Goal: Task Accomplishment & Management: Use online tool/utility

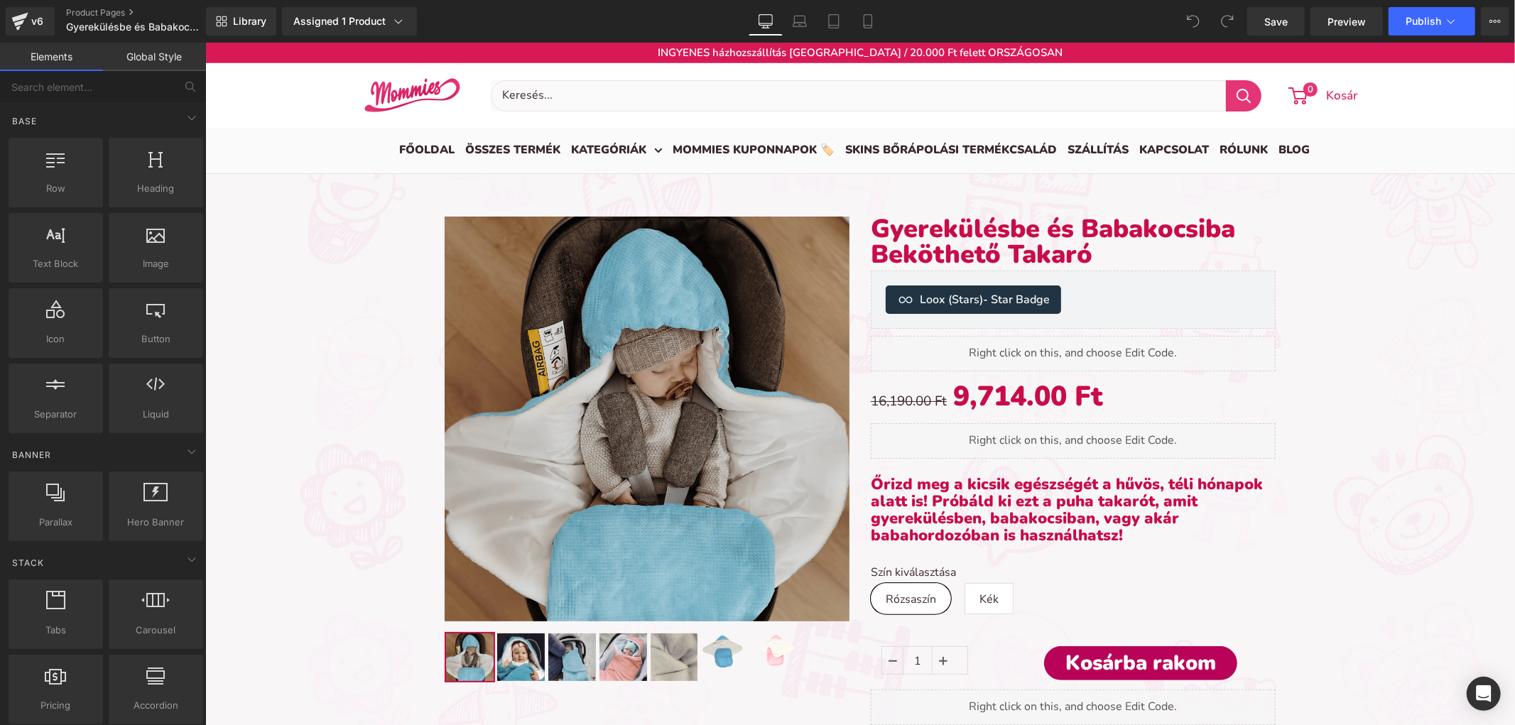
scroll to position [3852, 1297]
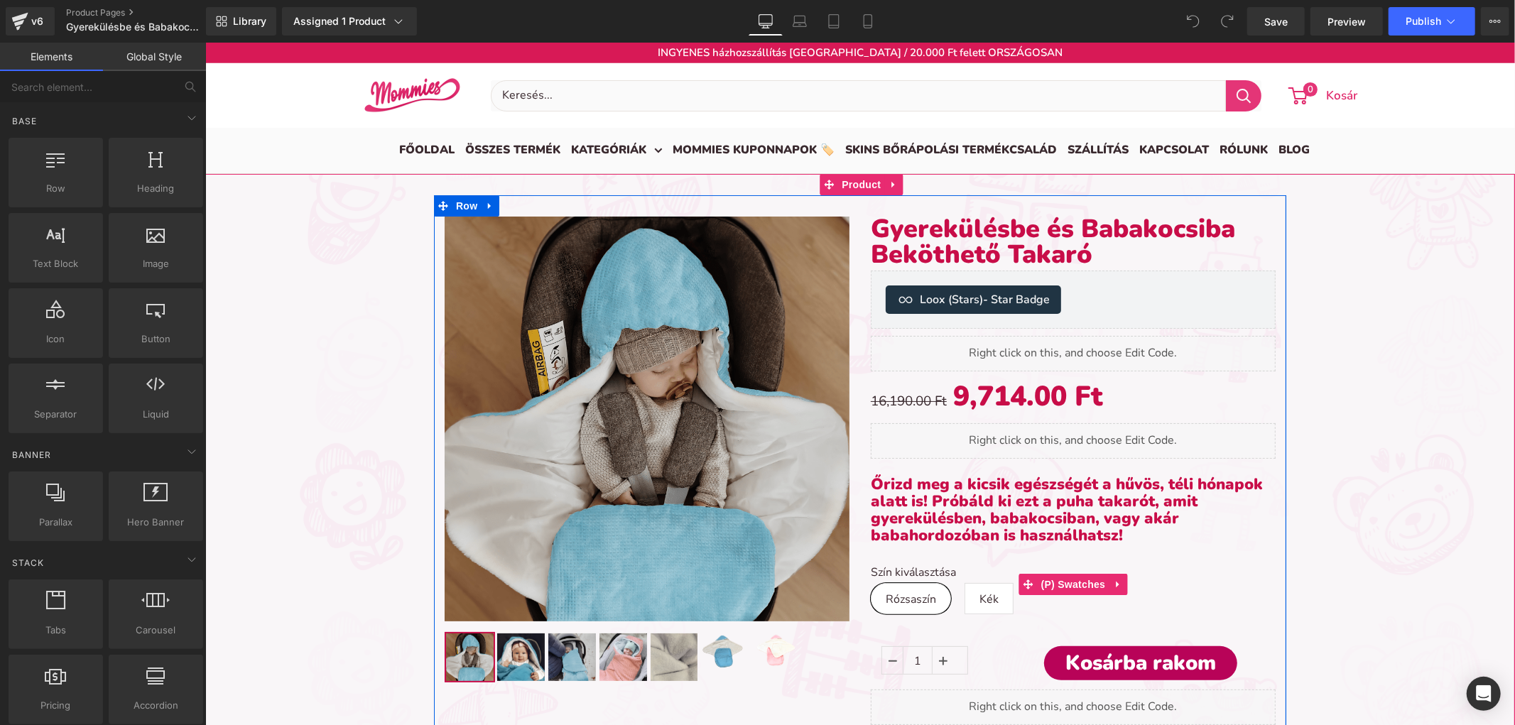
click at [1112, 582] on icon at bounding box center [1117, 584] width 10 height 11
click at [1122, 586] on icon at bounding box center [1126, 584] width 10 height 11
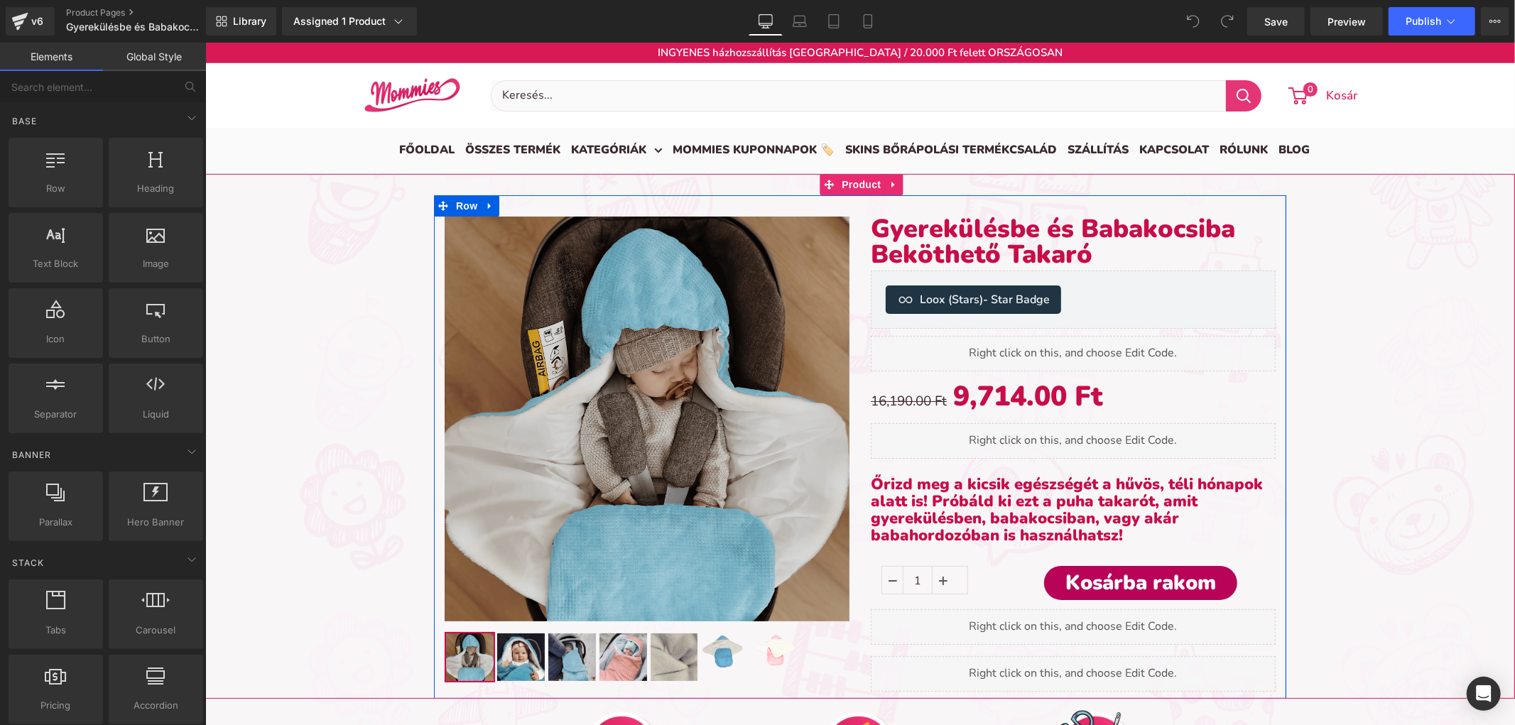
scroll to position [7, 7]
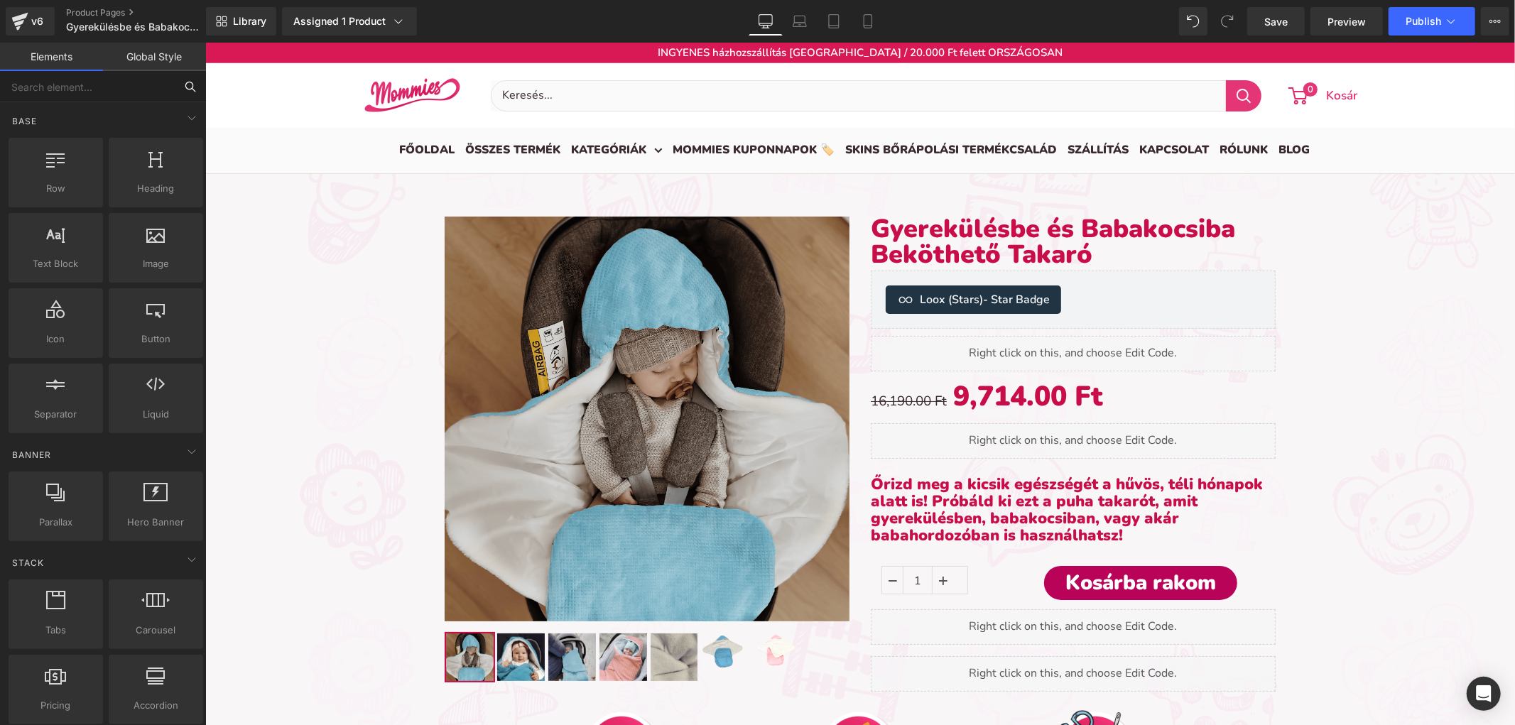
click at [114, 83] on input "text" at bounding box center [87, 86] width 175 height 31
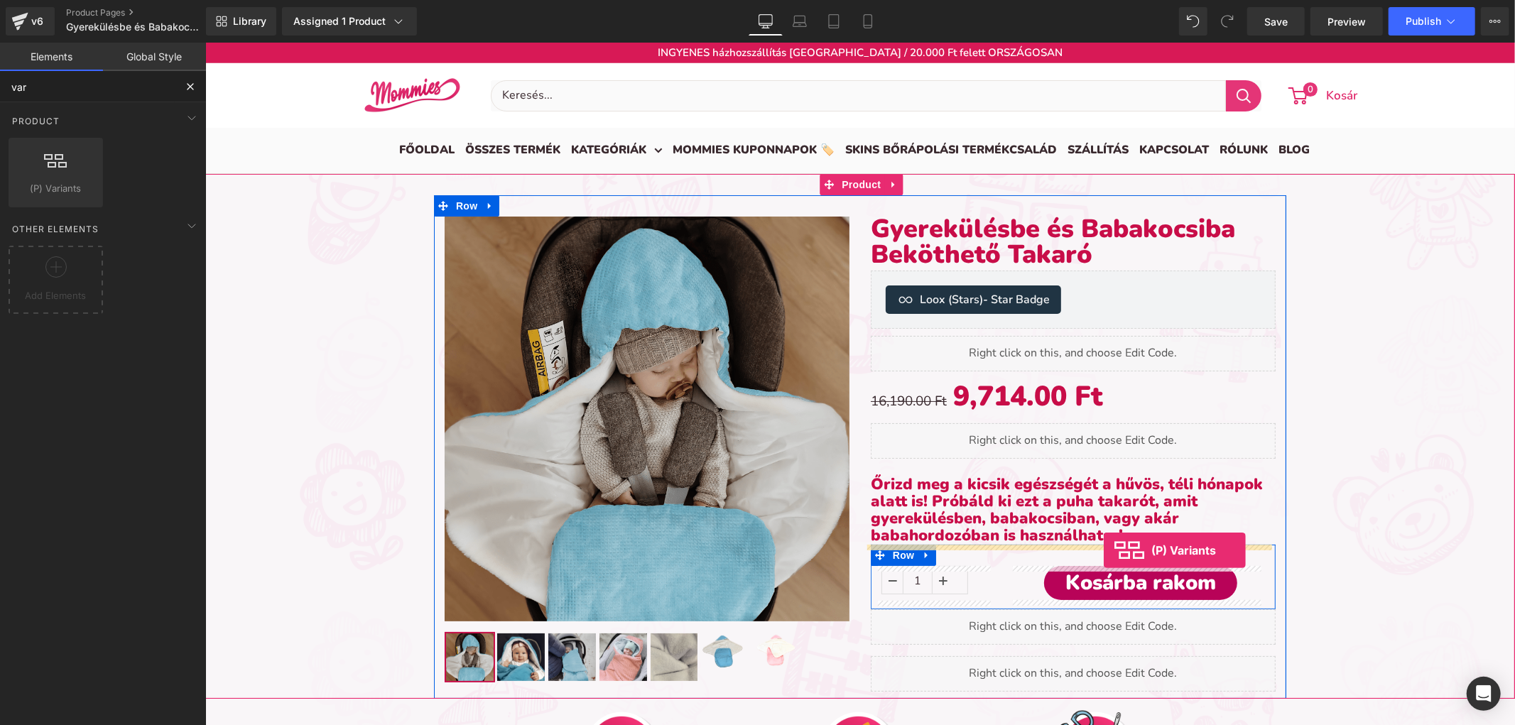
drag, startPoint x: 259, startPoint y: 217, endPoint x: 1103, endPoint y: 550, distance: 907.0
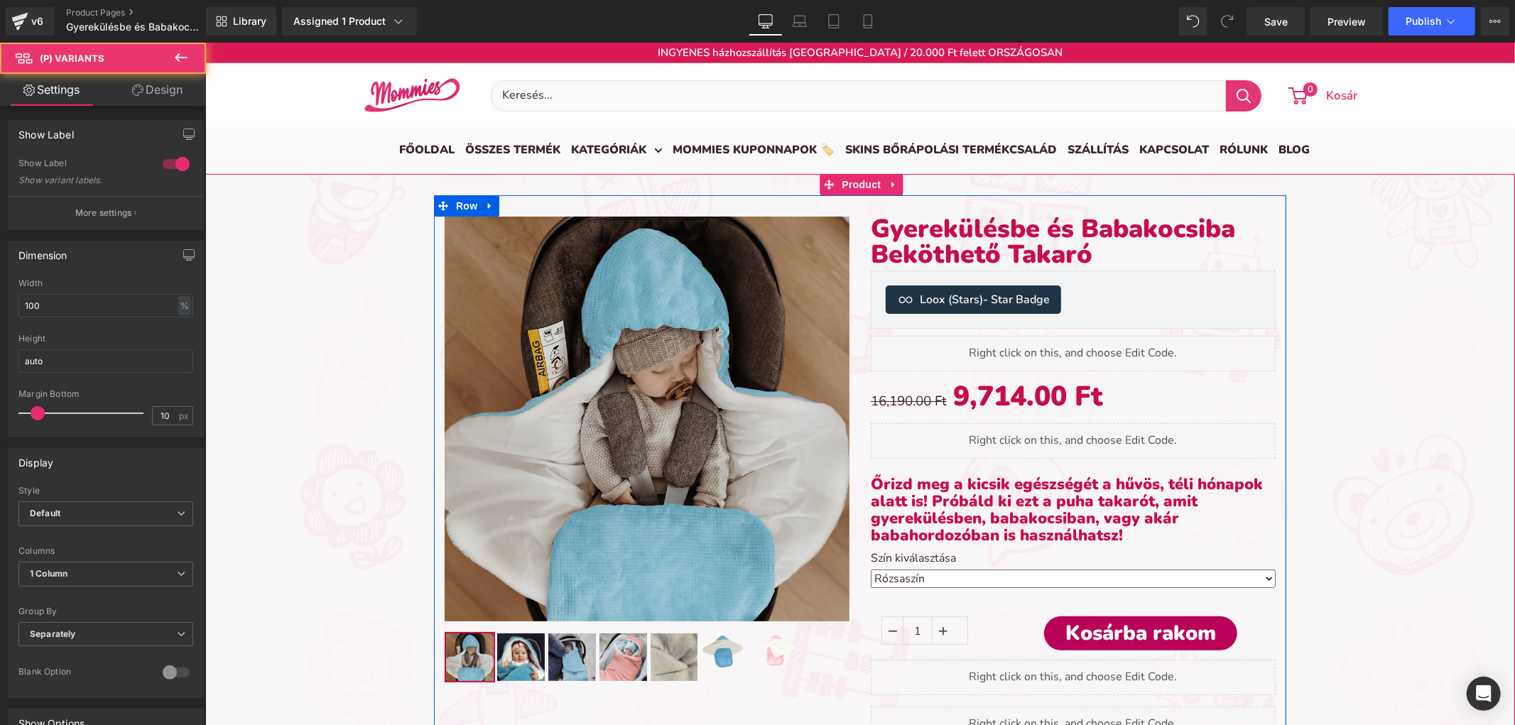
scroll to position [3822, 1297]
click at [965, 579] on select "Rózsaszín Kék" at bounding box center [1072, 578] width 405 height 18
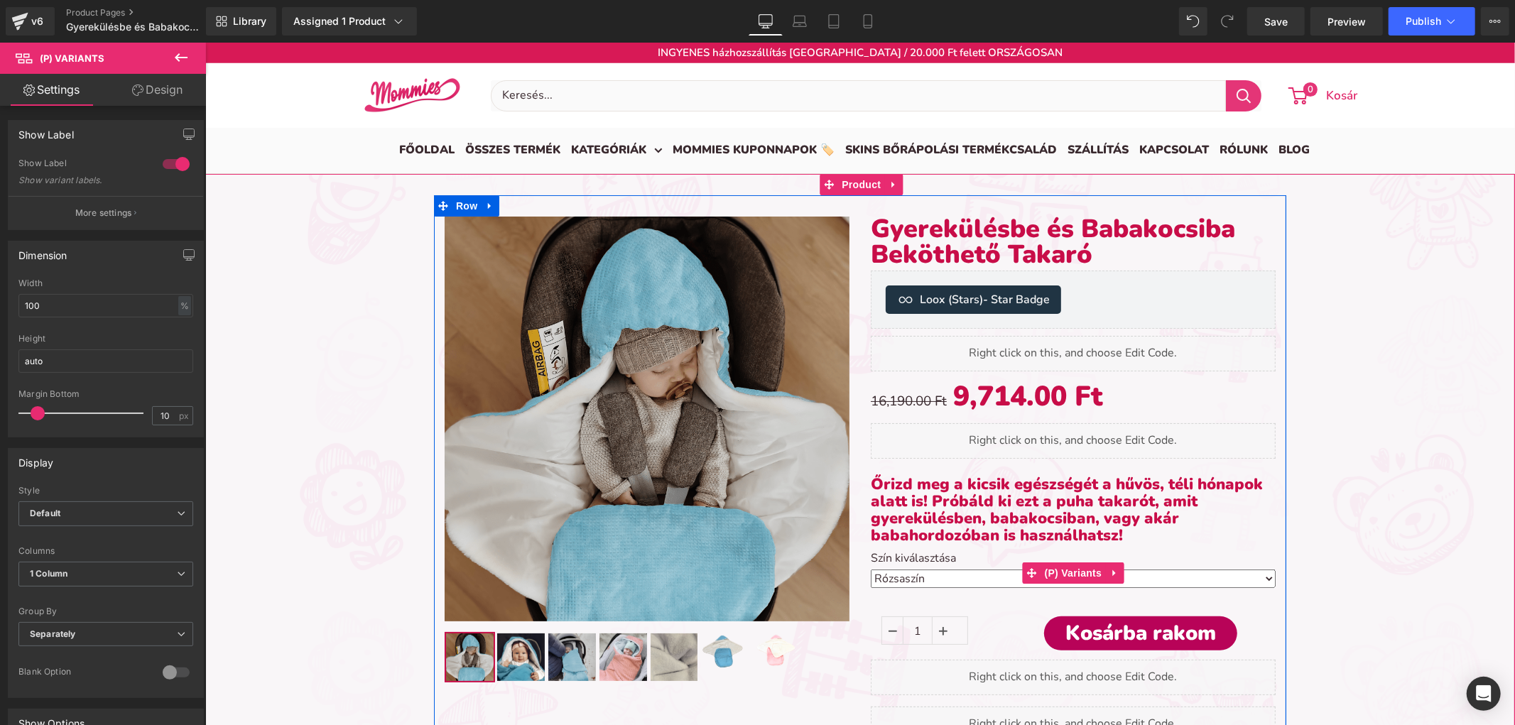
click at [965, 579] on select "Rózsaszín Kék" at bounding box center [1072, 578] width 405 height 18
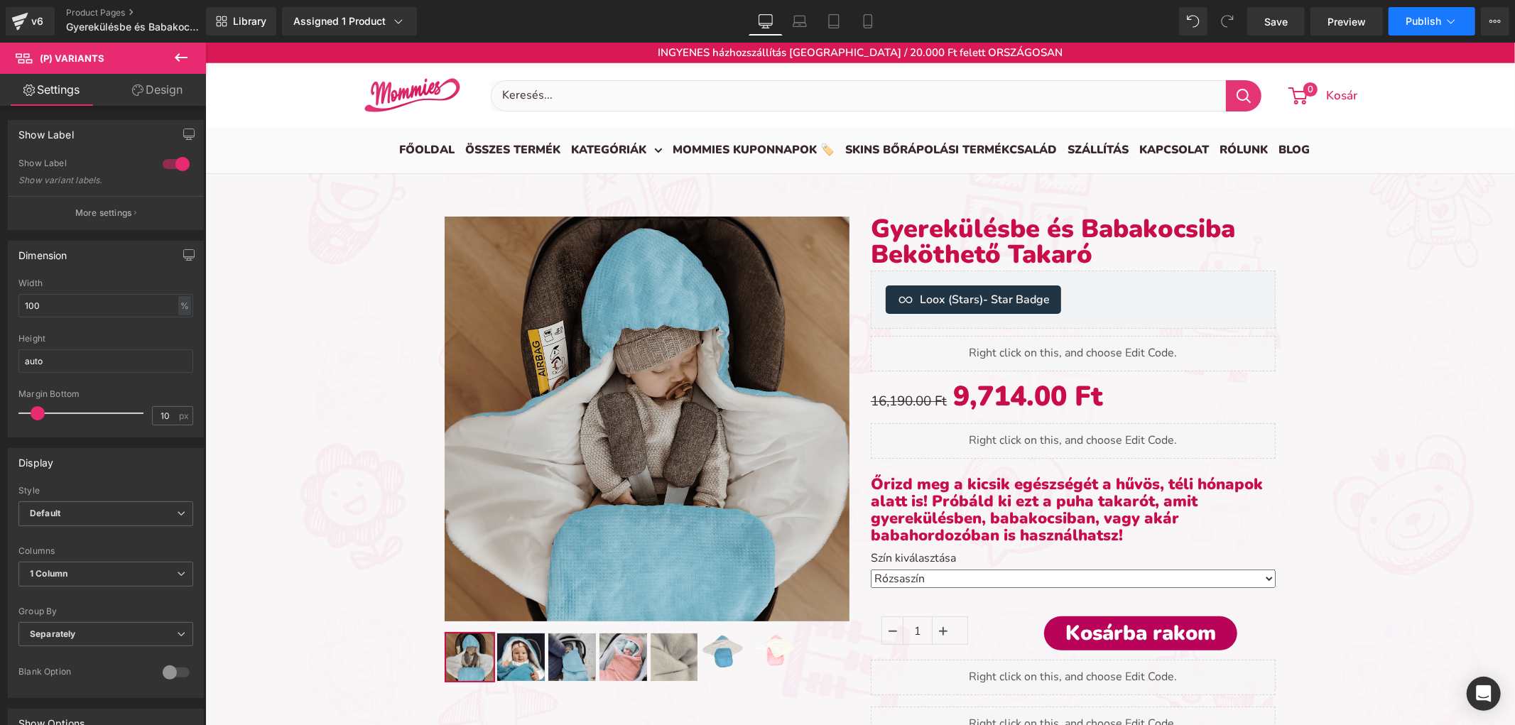
click at [1398, 19] on button "Publish" at bounding box center [1431, 21] width 87 height 28
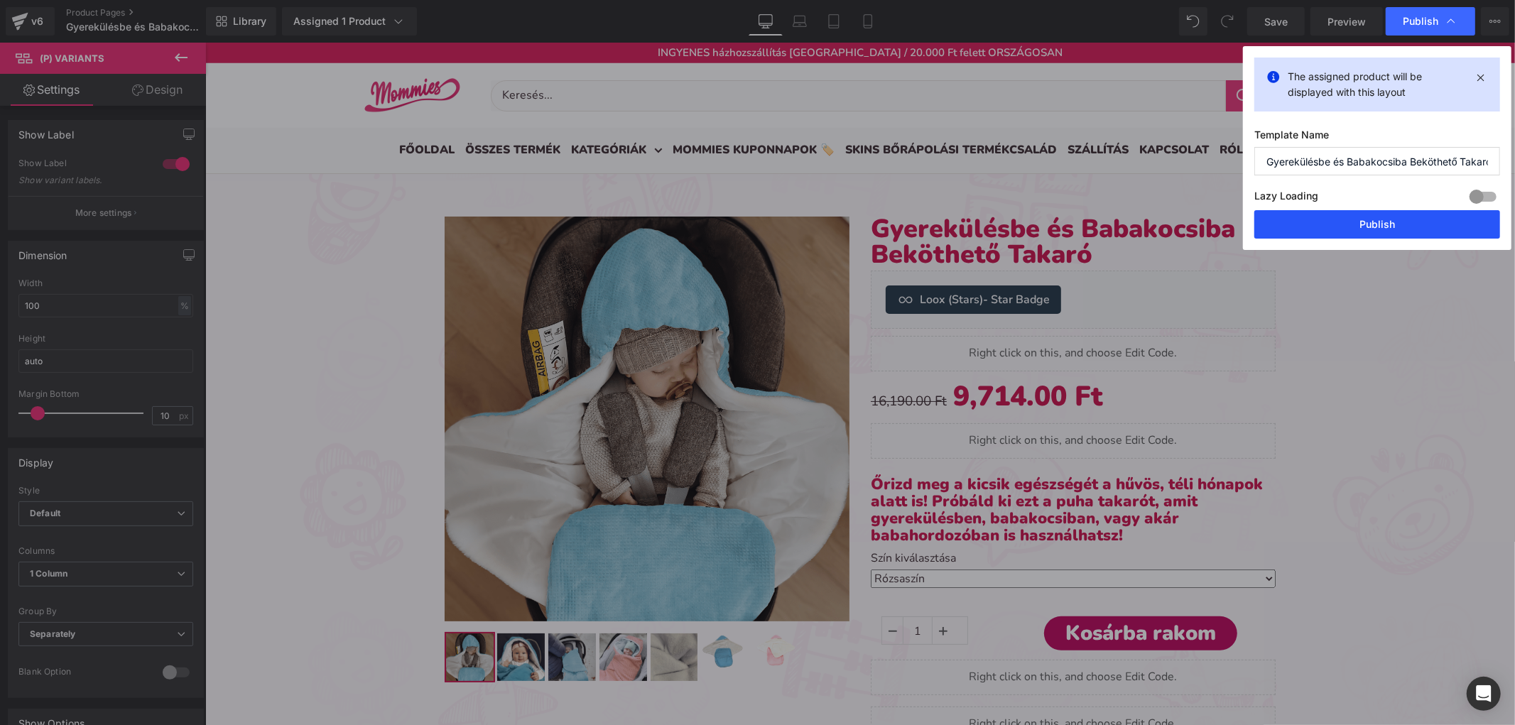
click at [1323, 217] on button "Publish" at bounding box center [1377, 224] width 246 height 28
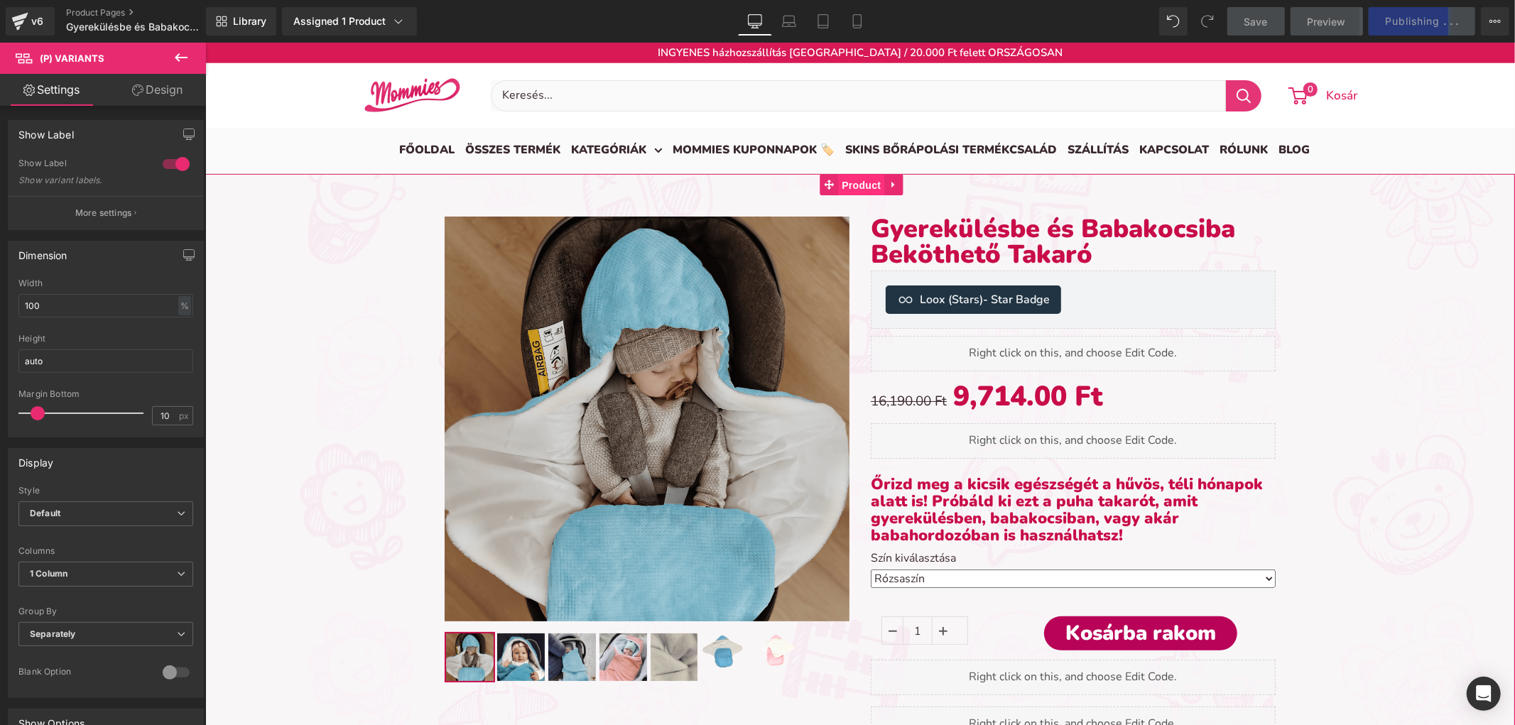
click at [859, 185] on span "Product" at bounding box center [860, 184] width 46 height 21
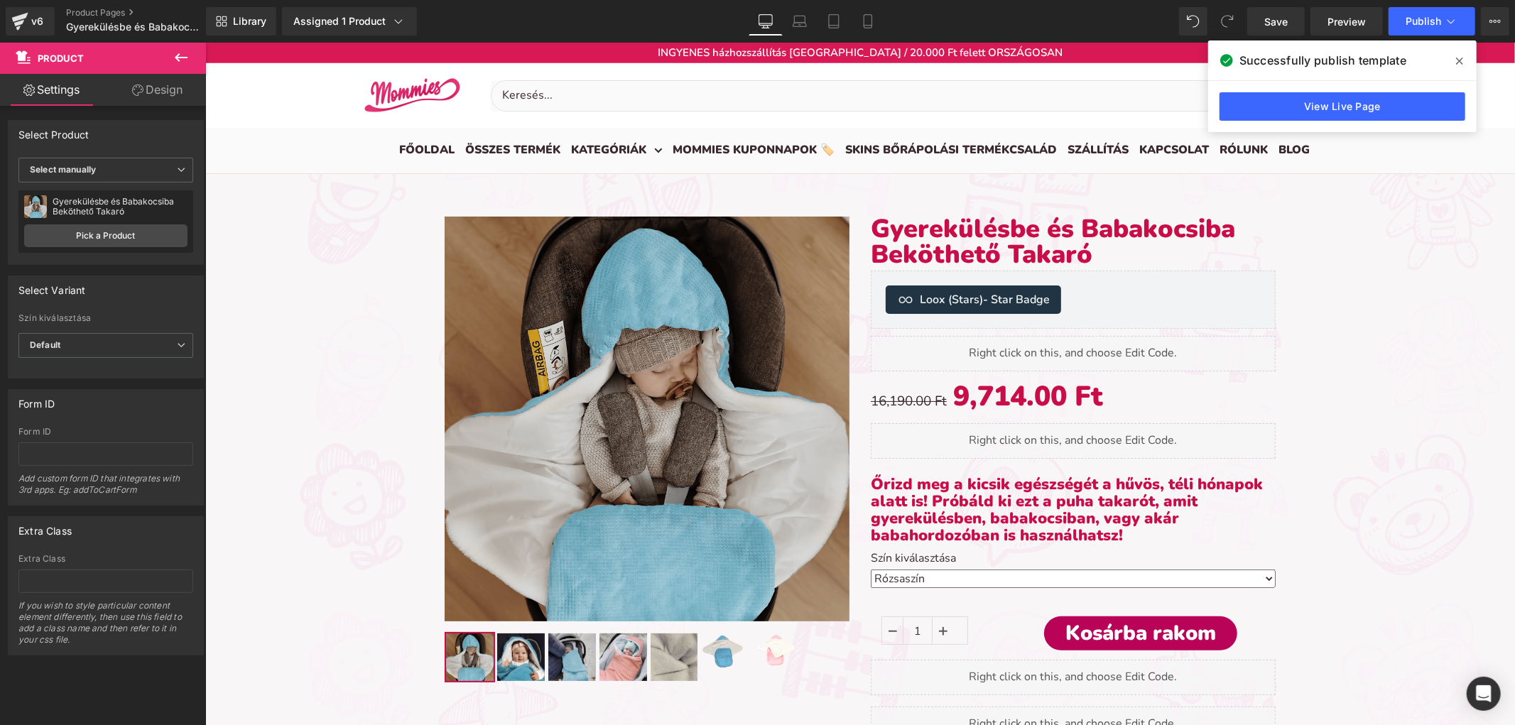
drag, startPoint x: 197, startPoint y: 50, endPoint x: 190, endPoint y: 50, distance: 7.1
click at [195, 50] on button at bounding box center [181, 58] width 50 height 31
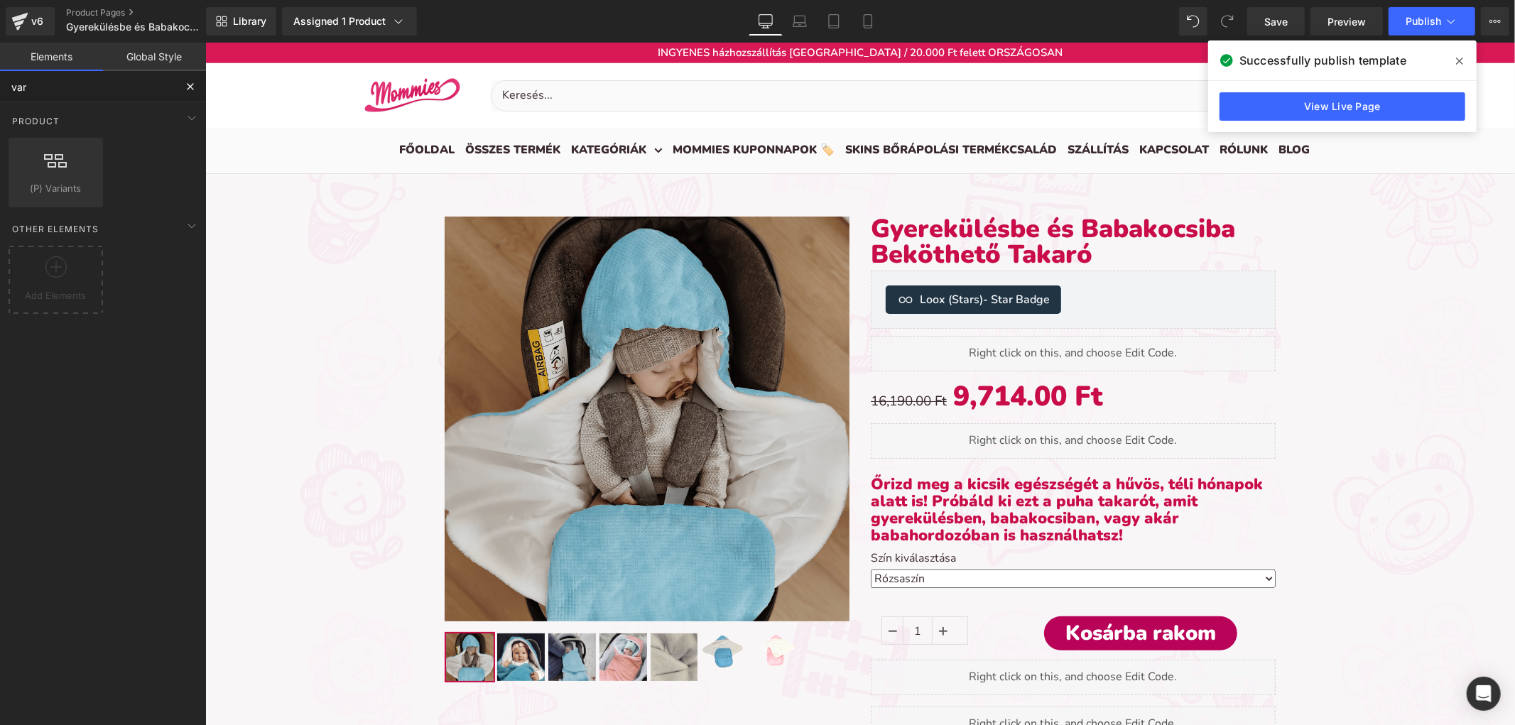
click at [90, 94] on input "var" at bounding box center [87, 86] width 175 height 31
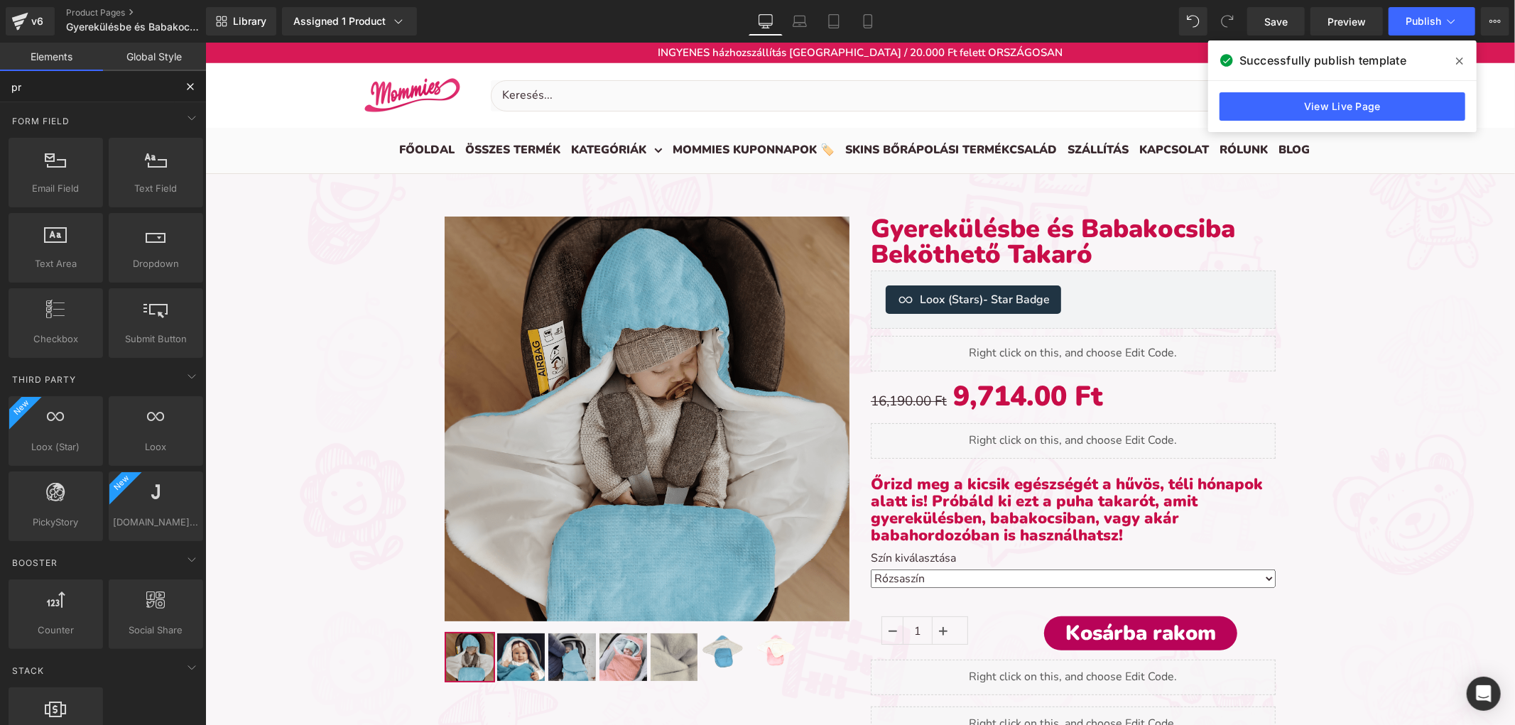
type input "pro"
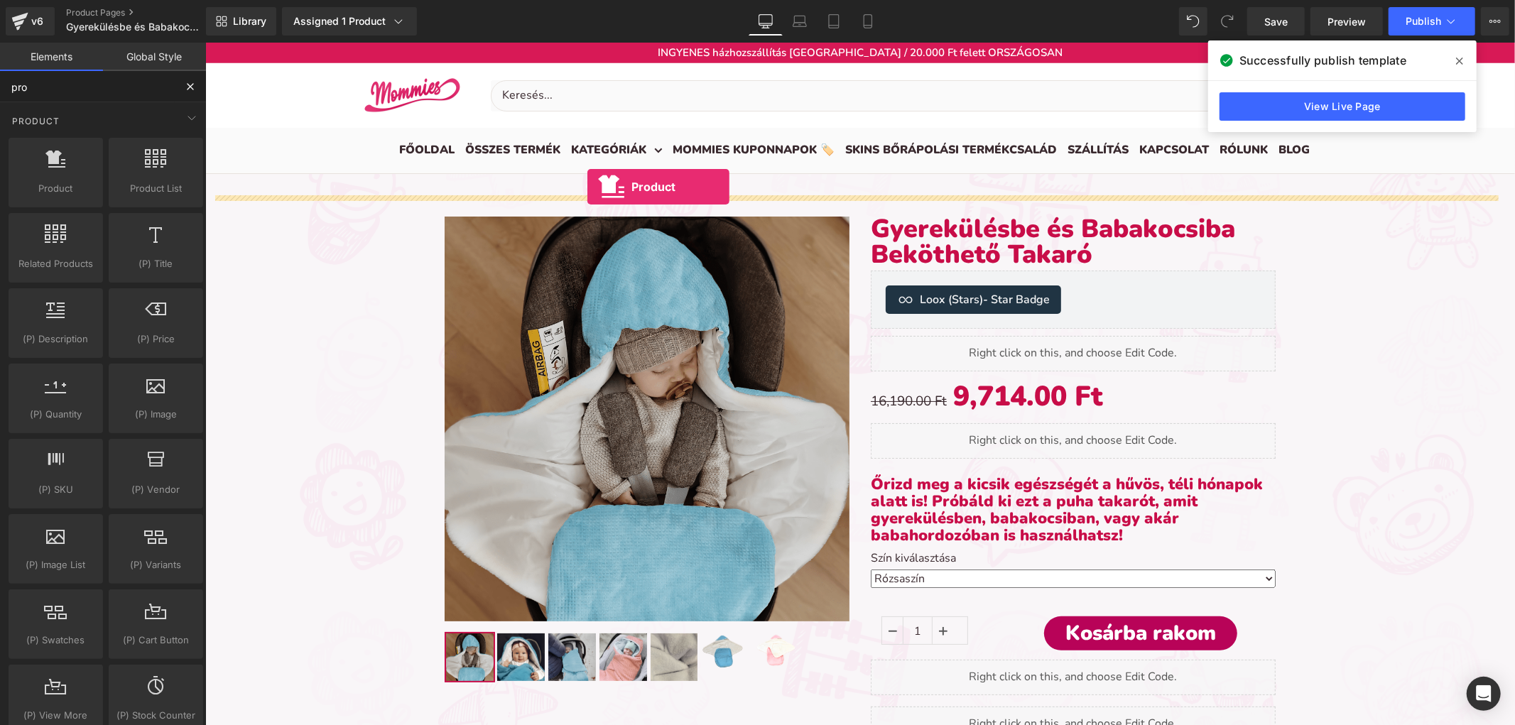
drag, startPoint x: 241, startPoint y: 224, endPoint x: 587, endPoint y: 186, distance: 348.0
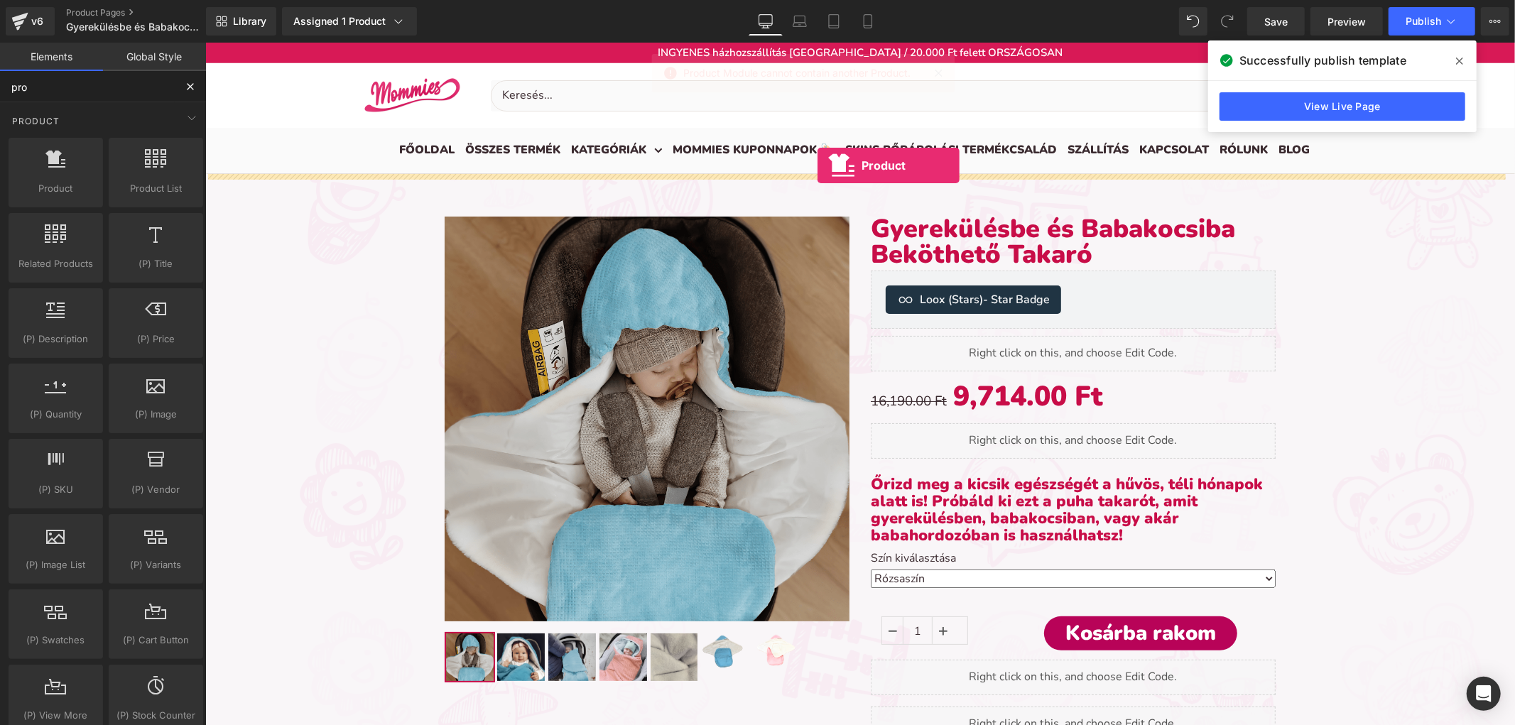
drag, startPoint x: 249, startPoint y: 200, endPoint x: 817, endPoint y: 165, distance: 569.2
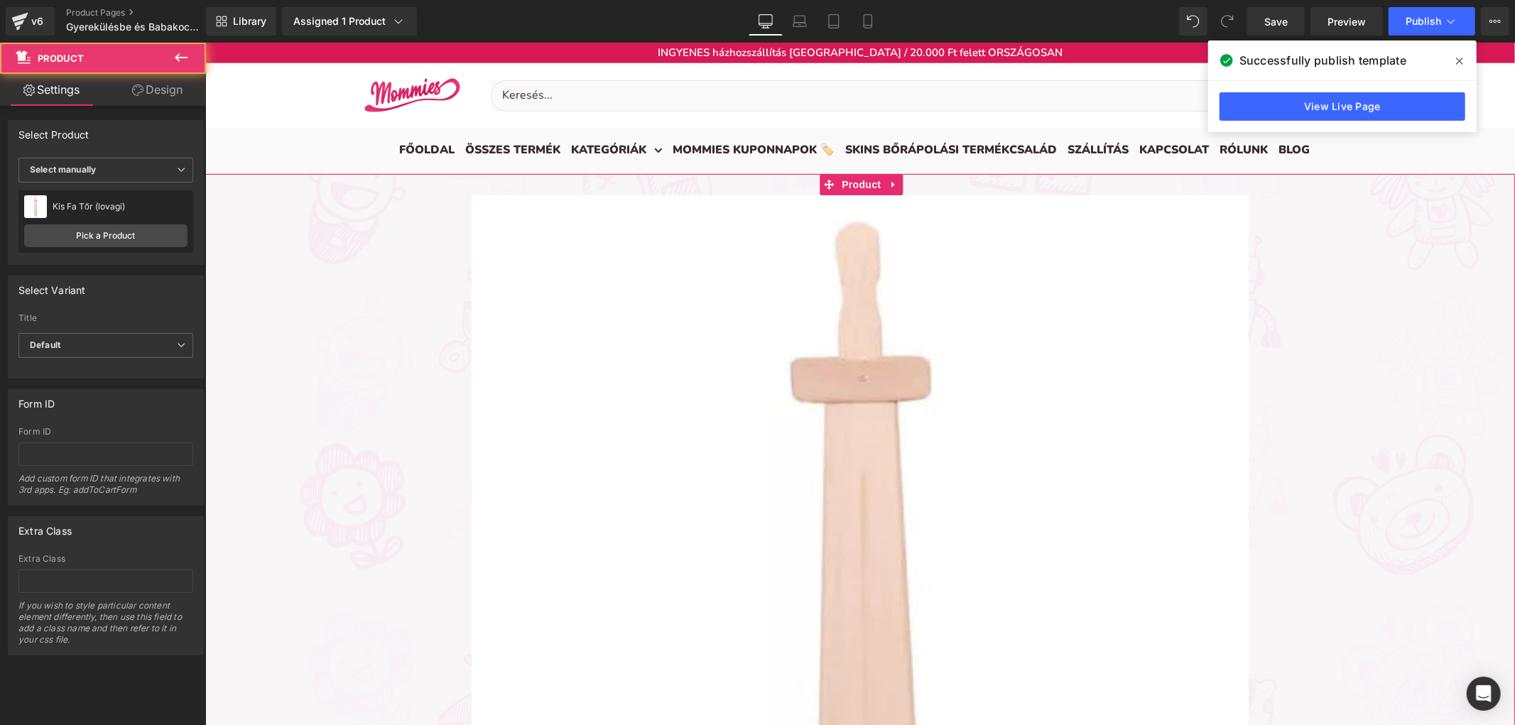
scroll to position [4712, 1297]
click at [143, 158] on span "Select manually" at bounding box center [105, 170] width 175 height 25
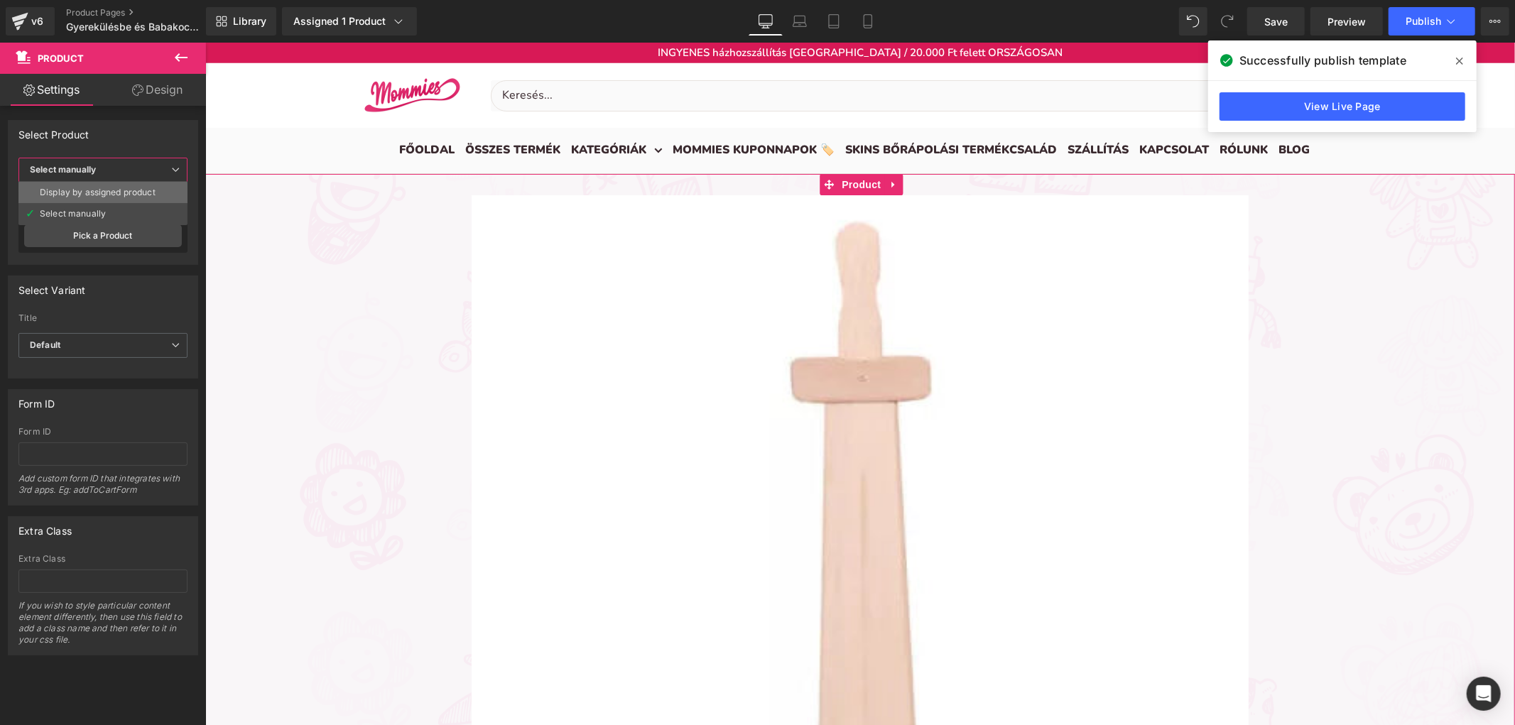
drag, startPoint x: 134, startPoint y: 190, endPoint x: 653, endPoint y: 61, distance: 534.8
click at [134, 190] on div "Display by assigned product" at bounding box center [98, 192] width 116 height 10
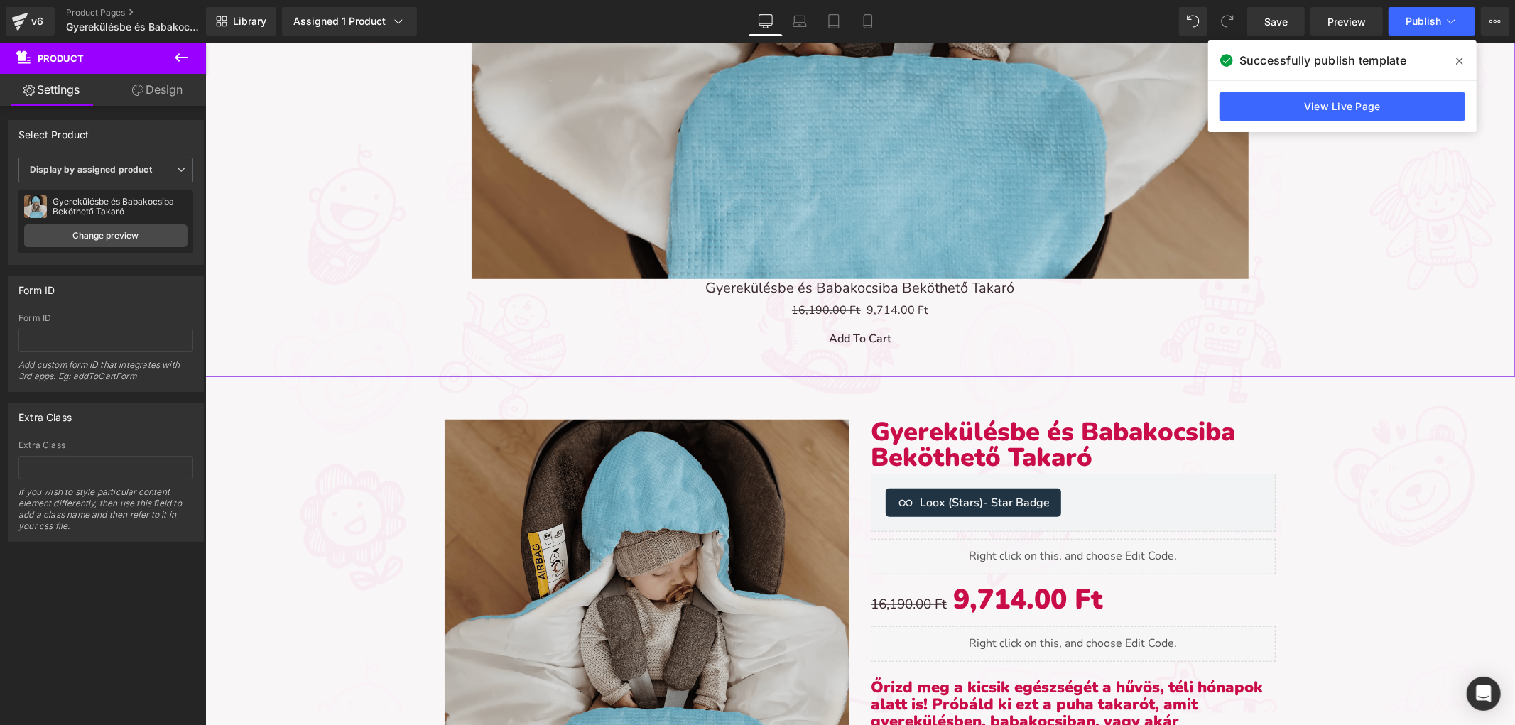
scroll to position [789, 0]
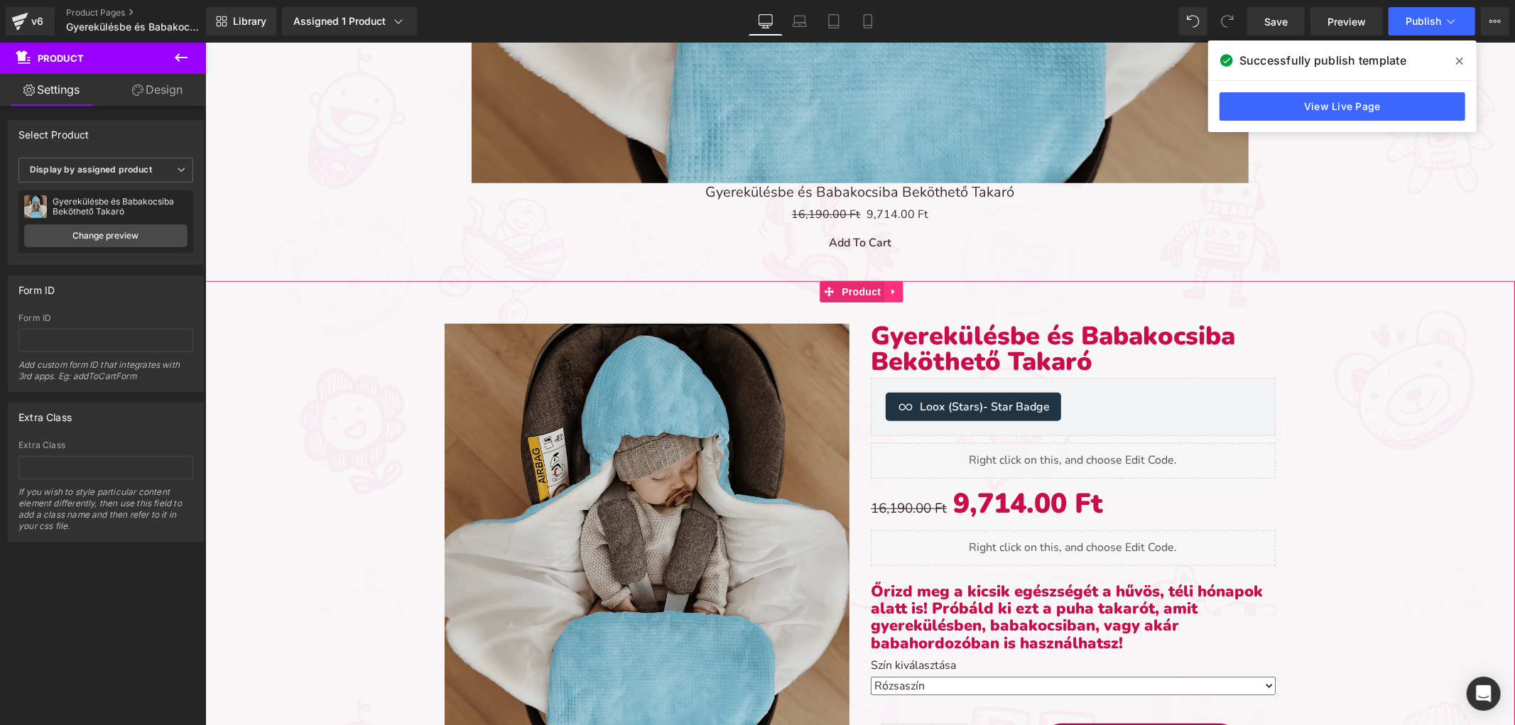
click at [895, 288] on icon at bounding box center [893, 291] width 10 height 11
click at [902, 286] on icon at bounding box center [902, 291] width 10 height 10
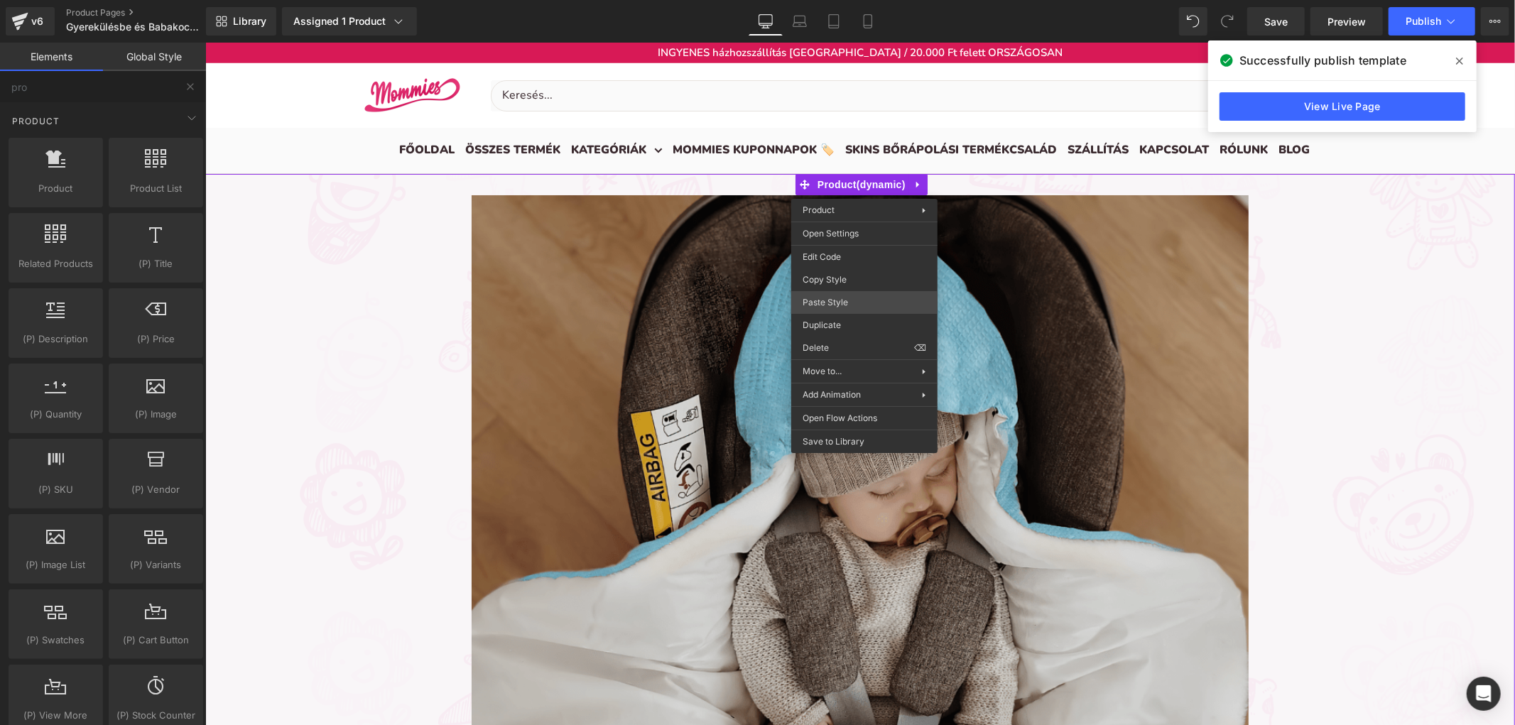
scroll to position [4115, 1297]
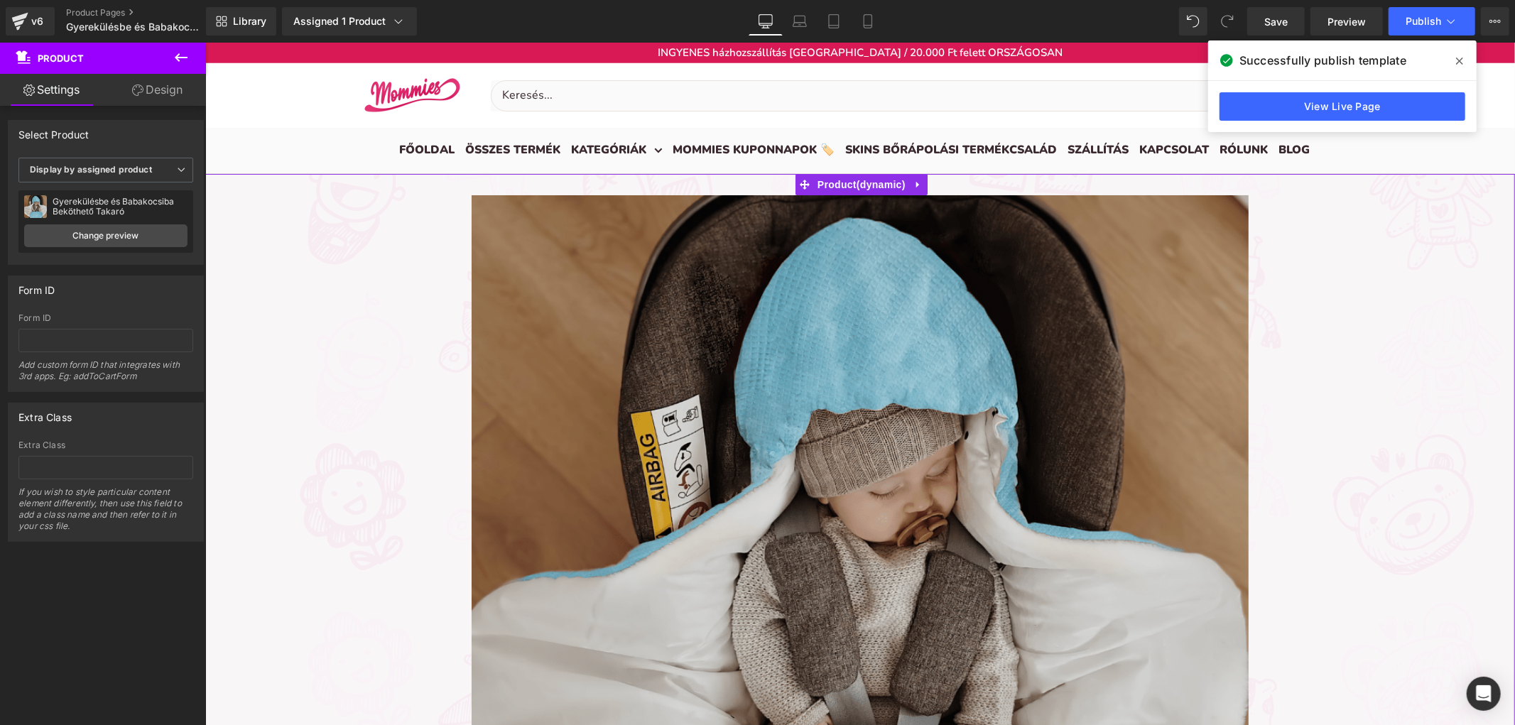
click at [594, 183] on div "Sale Off (P) Image Gyerekülésbe és [PERSON_NAME] Beköthető Takaró (P) Title 16,…" at bounding box center [860, 610] width 1310 height 875
click at [245, 15] on span "Library" at bounding box center [249, 21] width 33 height 13
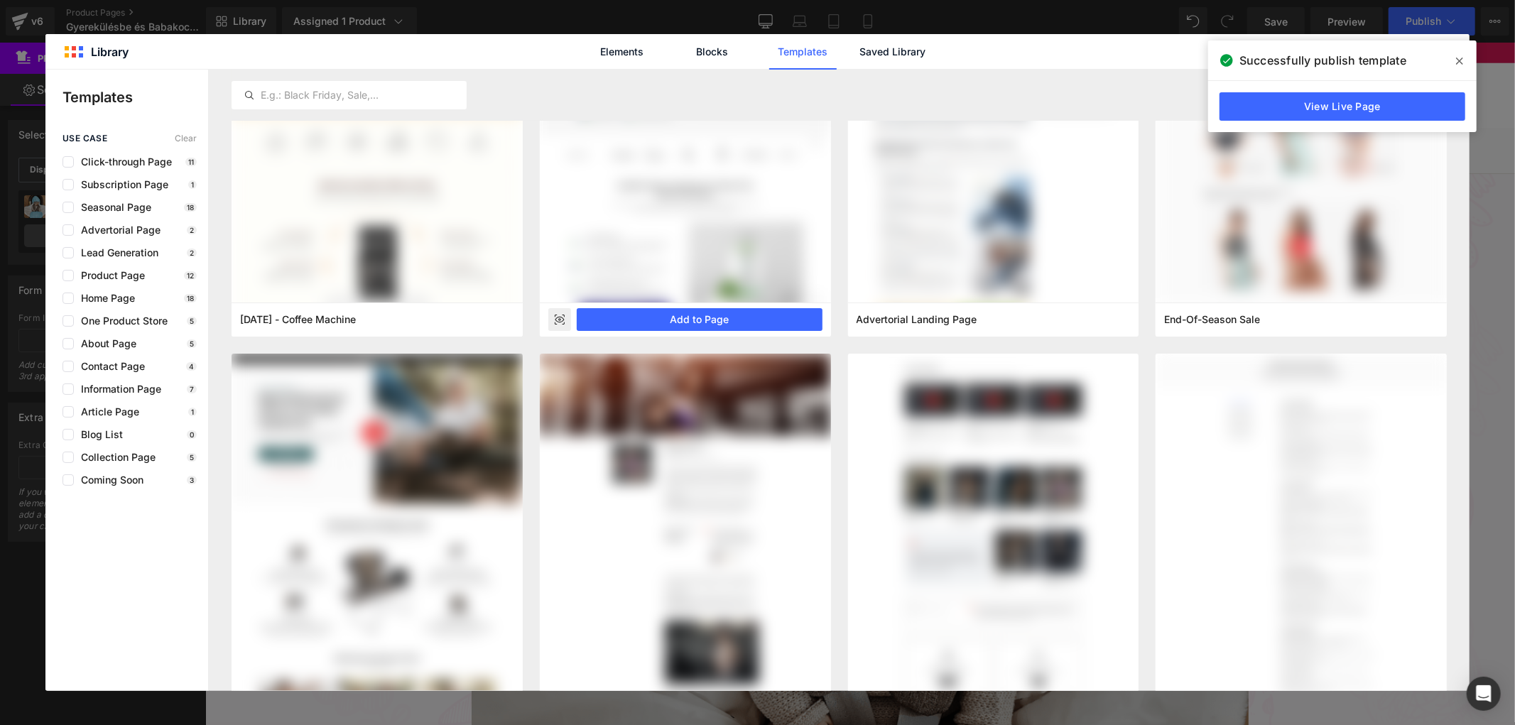
scroll to position [236, 0]
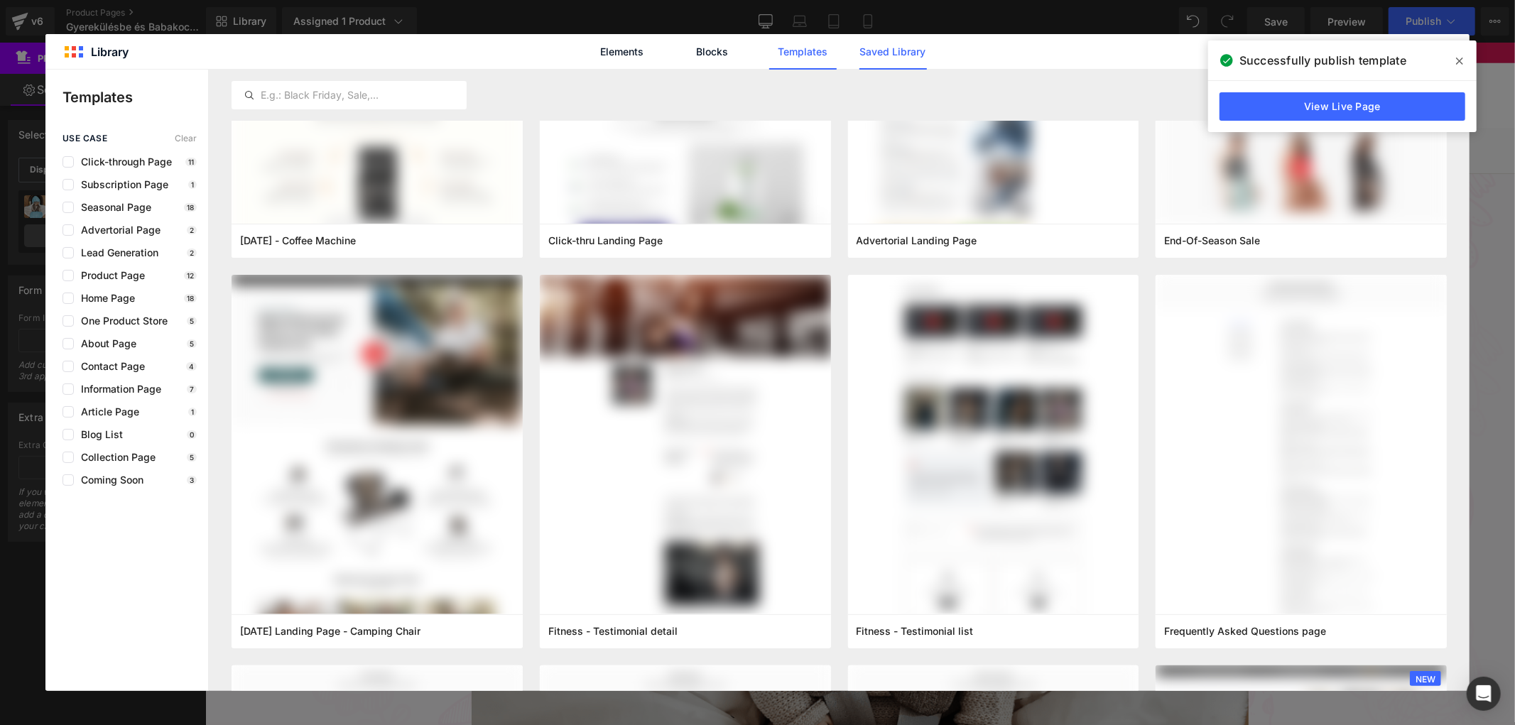
click at [905, 59] on link "Saved Library" at bounding box center [892, 52] width 67 height 36
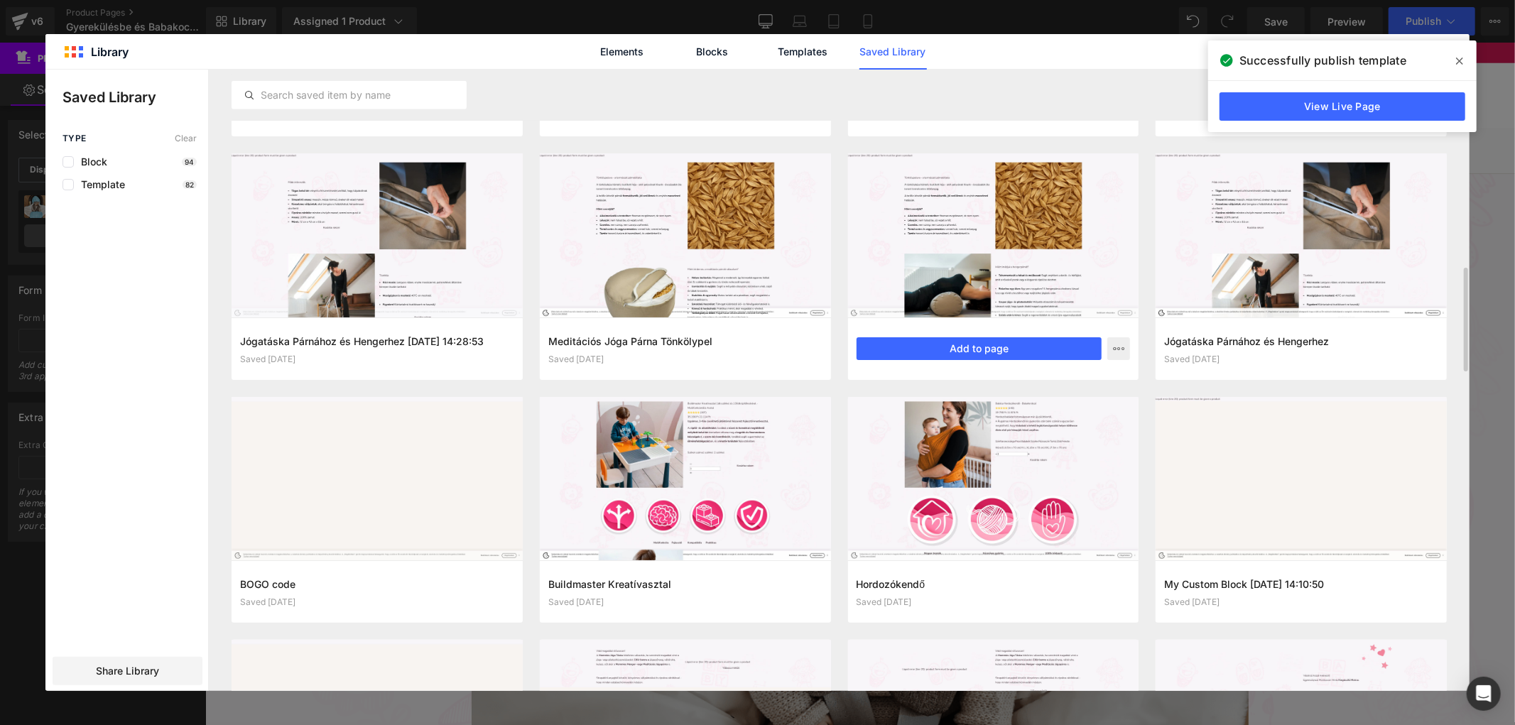
scroll to position [1144, 0]
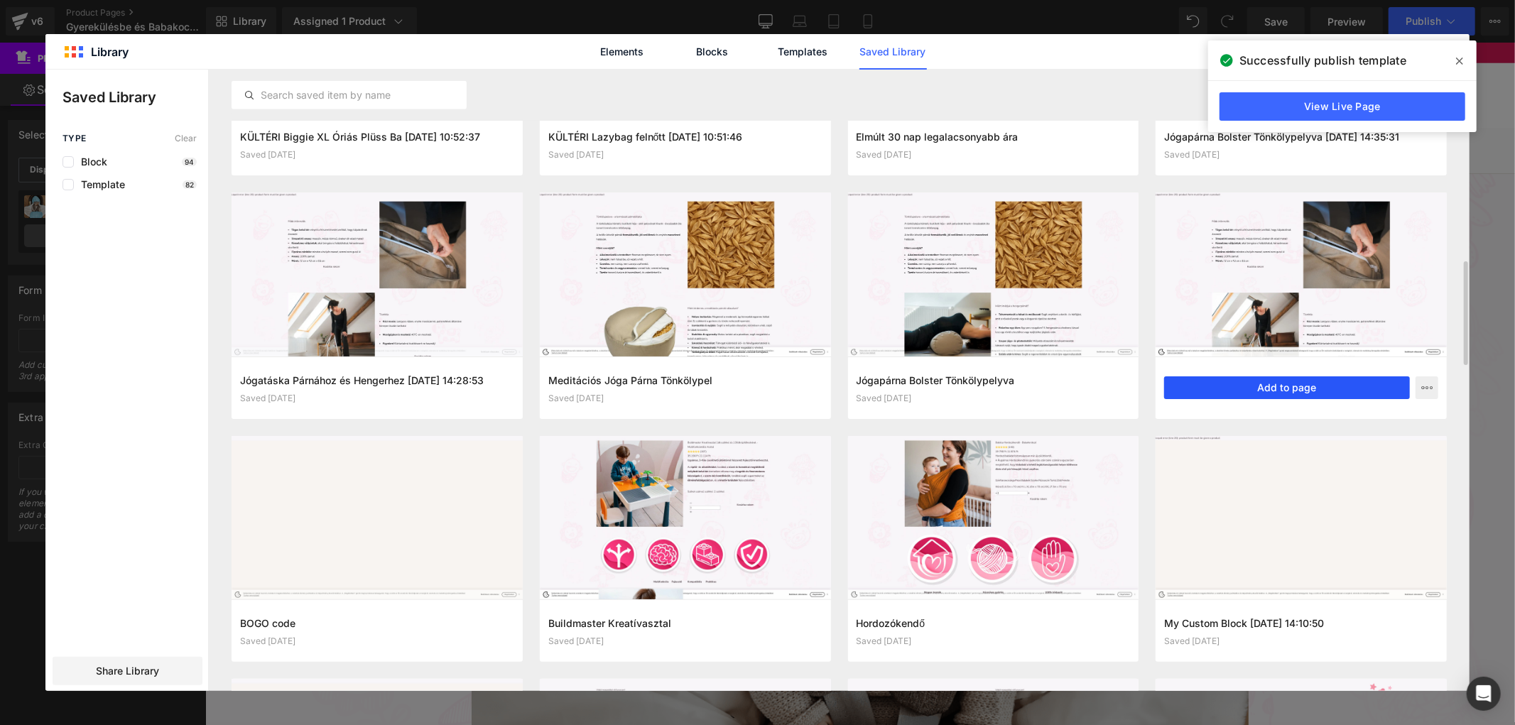
click at [1243, 379] on button "Add to page" at bounding box center [1287, 387] width 246 height 23
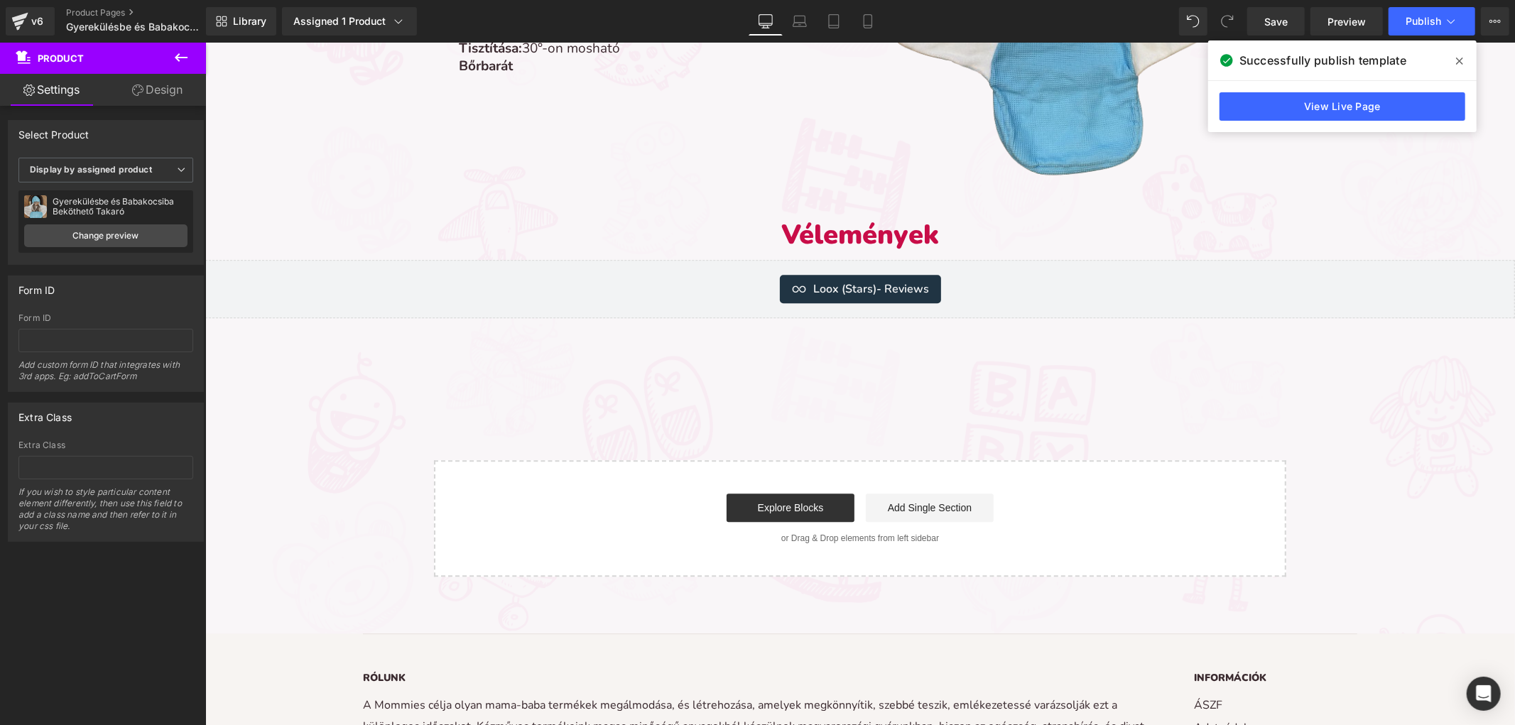
scroll to position [3410, 0]
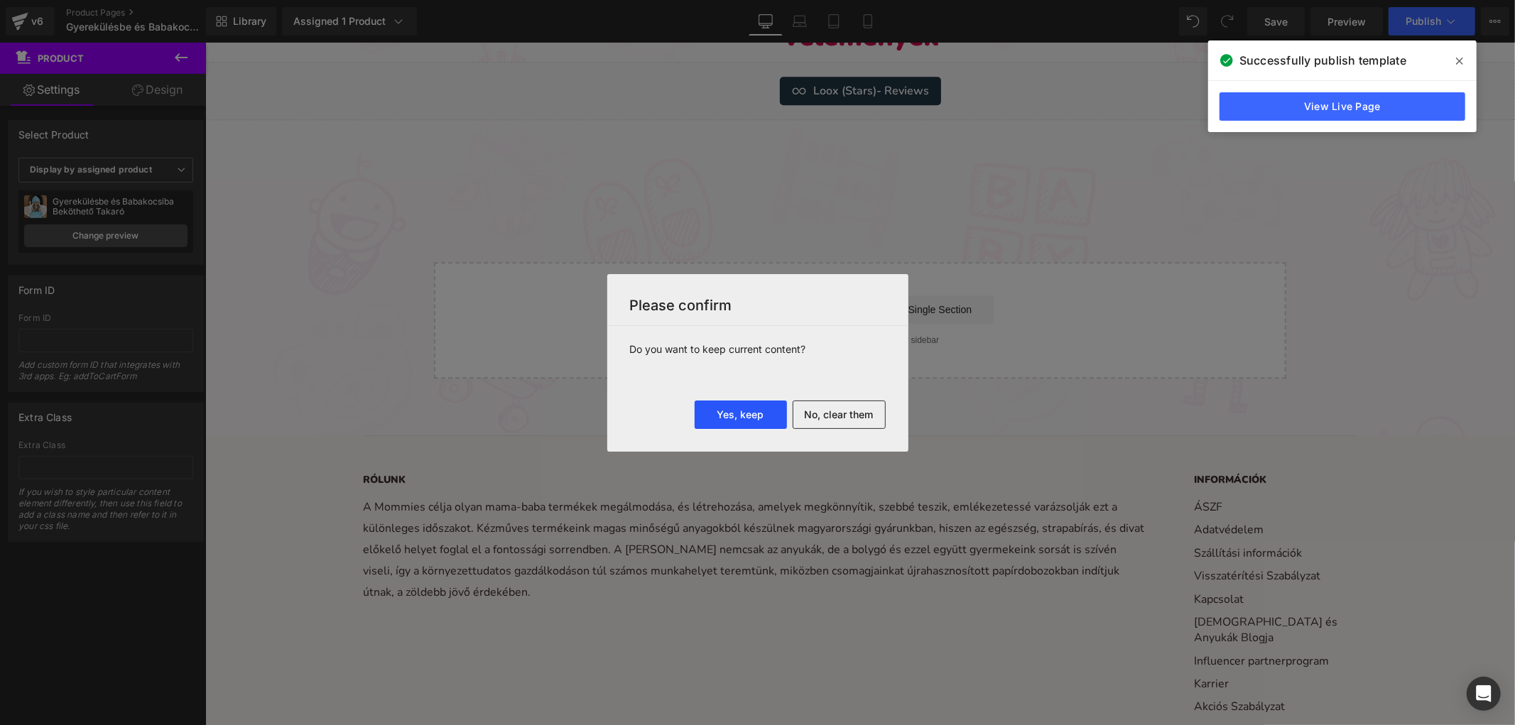
click at [748, 417] on button "Yes, keep" at bounding box center [741, 415] width 92 height 28
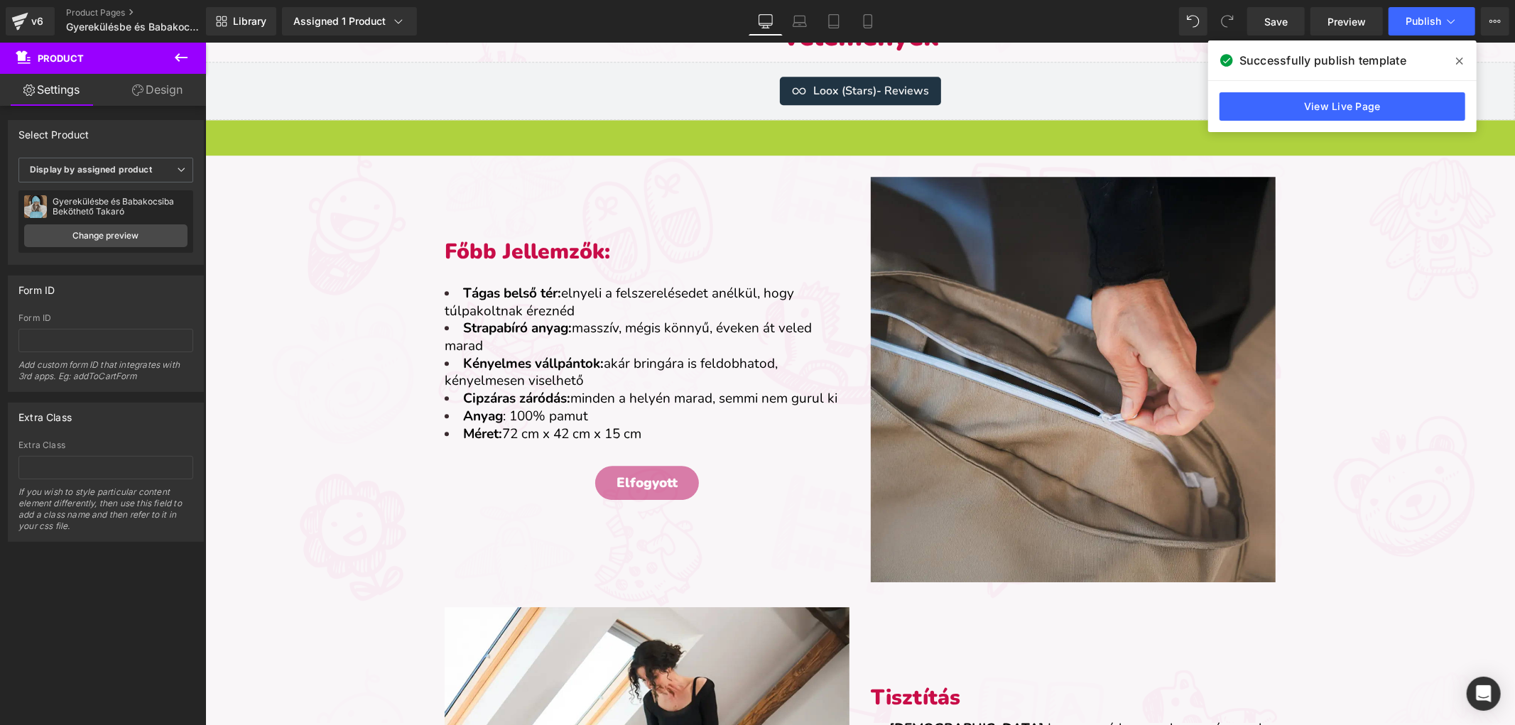
scroll to position [0, 0]
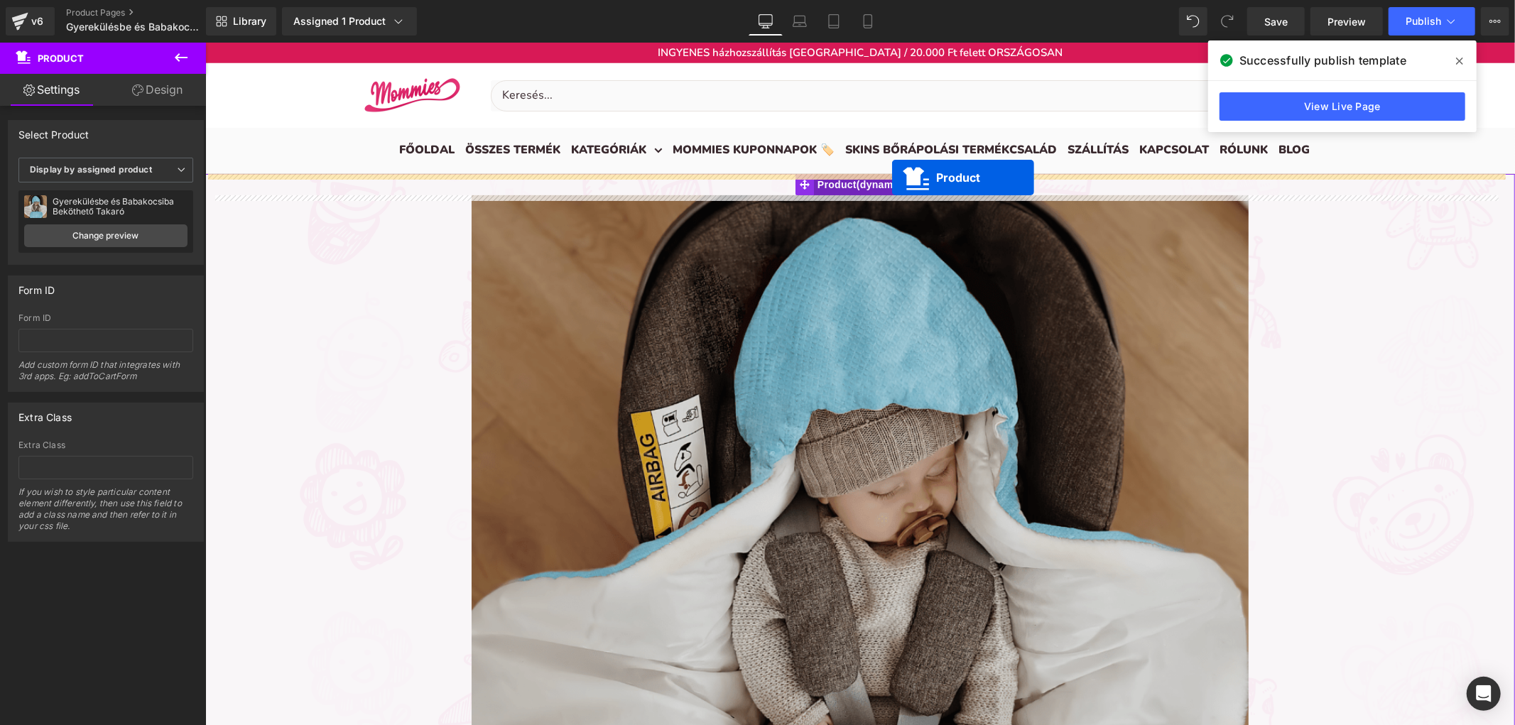
drag, startPoint x: 808, startPoint y: 127, endPoint x: 891, endPoint y: 177, distance: 96.8
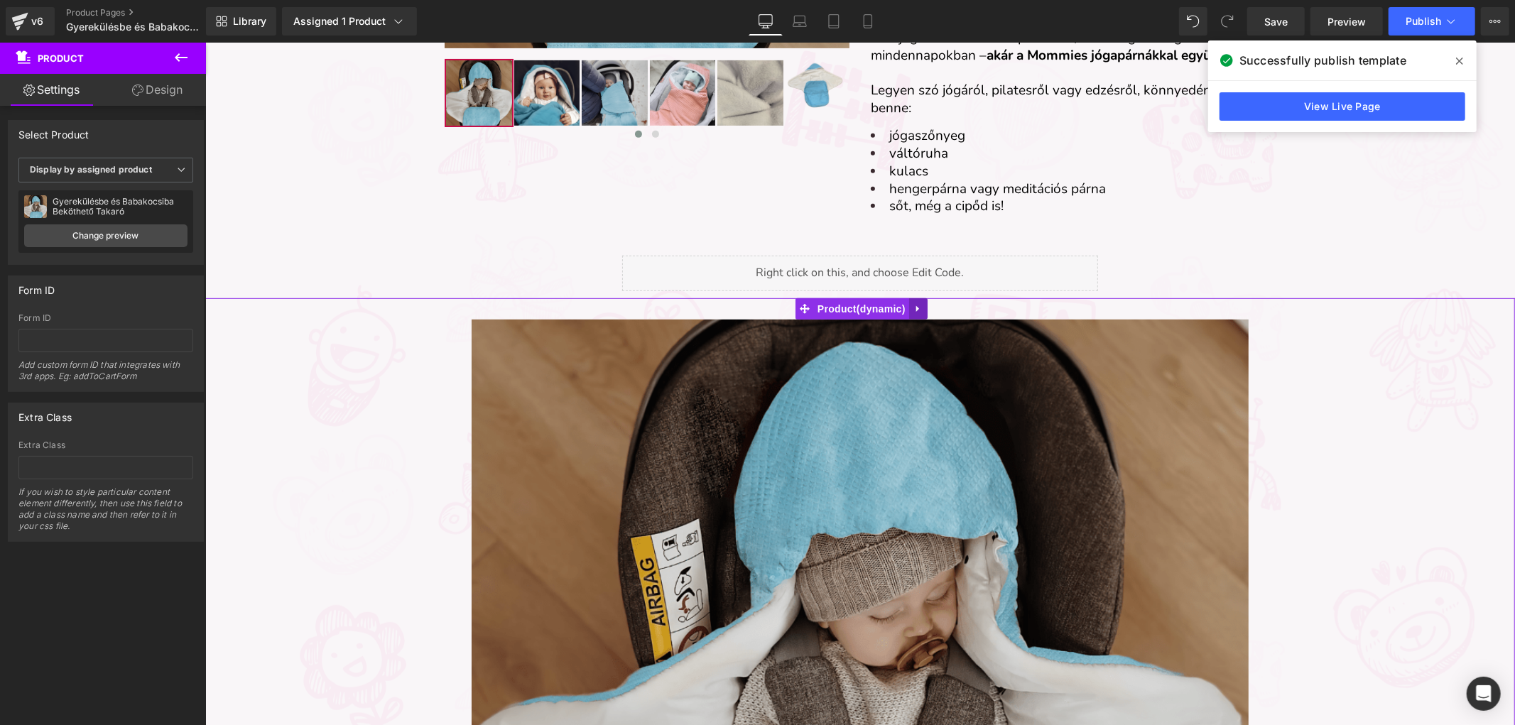
click at [913, 303] on icon at bounding box center [918, 308] width 10 height 11
click at [927, 310] on icon at bounding box center [927, 308] width 10 height 10
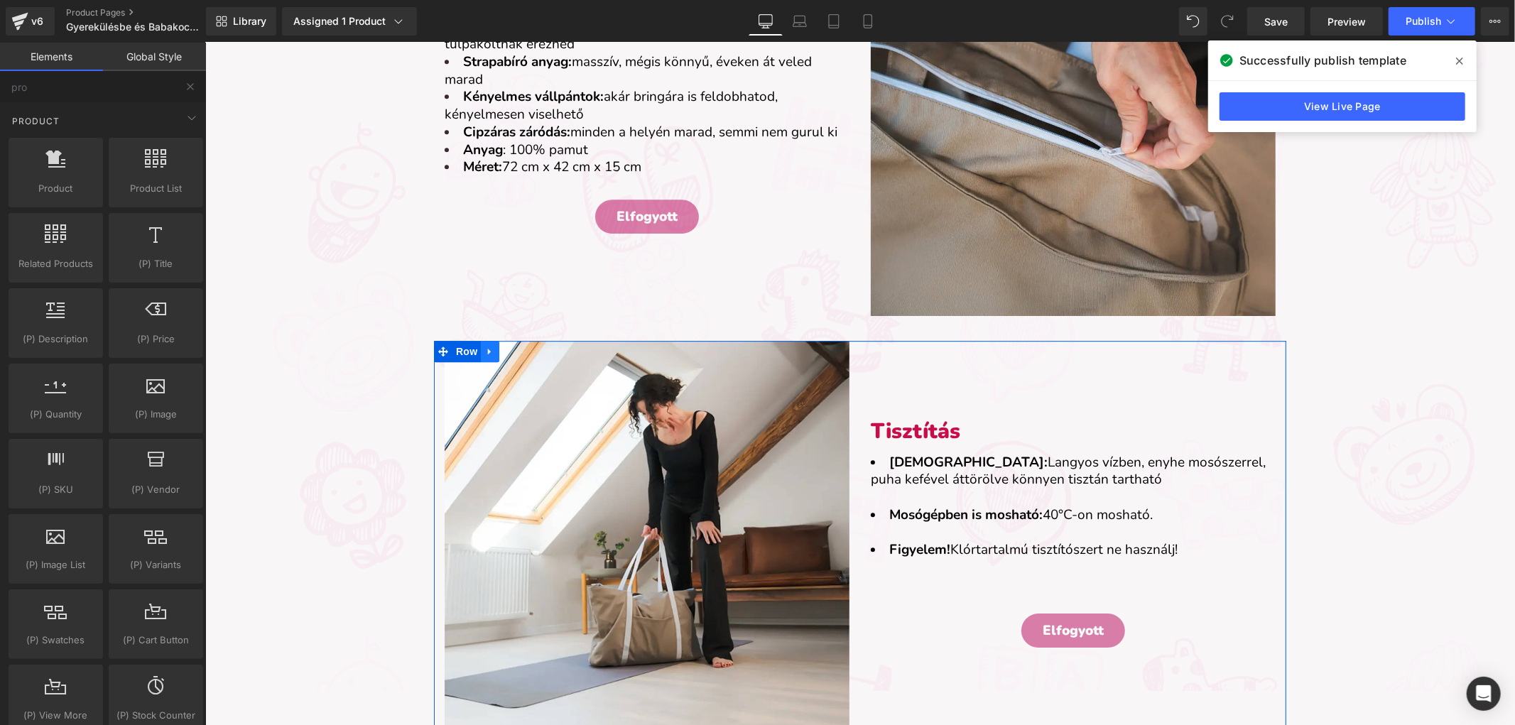
click at [484, 346] on icon at bounding box center [489, 350] width 10 height 11
click at [521, 345] on icon at bounding box center [526, 350] width 10 height 11
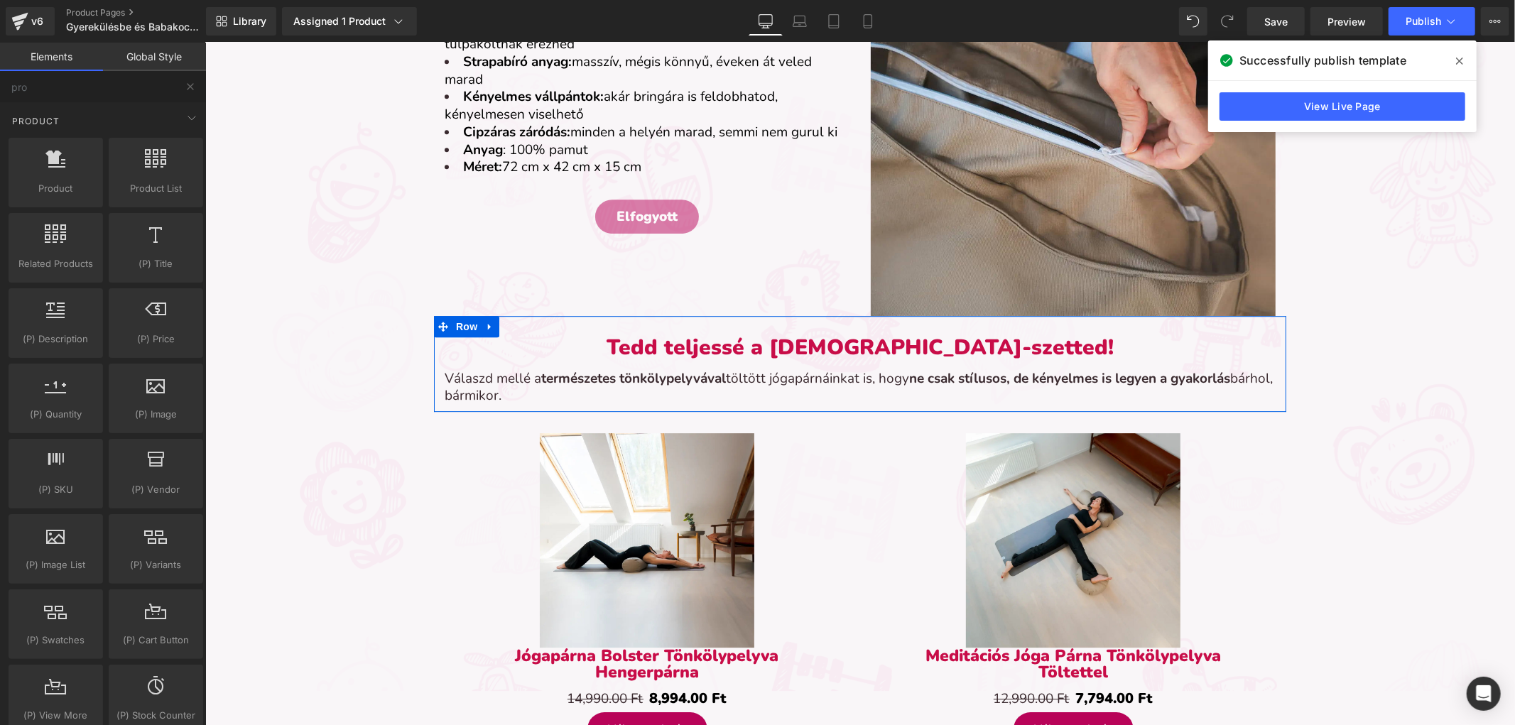
click at [488, 330] on link at bounding box center [489, 325] width 18 height 21
drag, startPoint x: 502, startPoint y: 326, endPoint x: 514, endPoint y: 325, distance: 12.2
click at [506, 326] on icon at bounding box center [508, 326] width 10 height 10
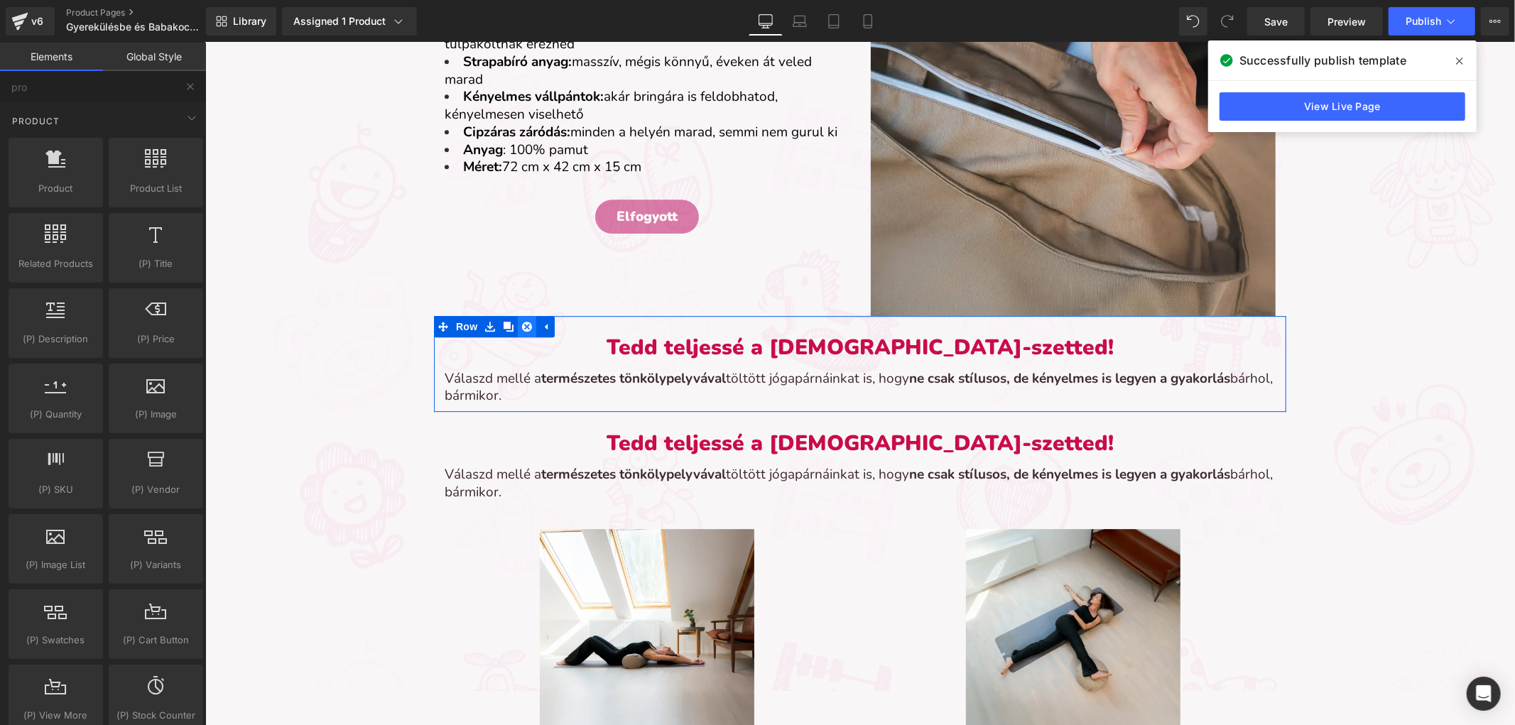
click at [521, 323] on icon at bounding box center [526, 326] width 10 height 10
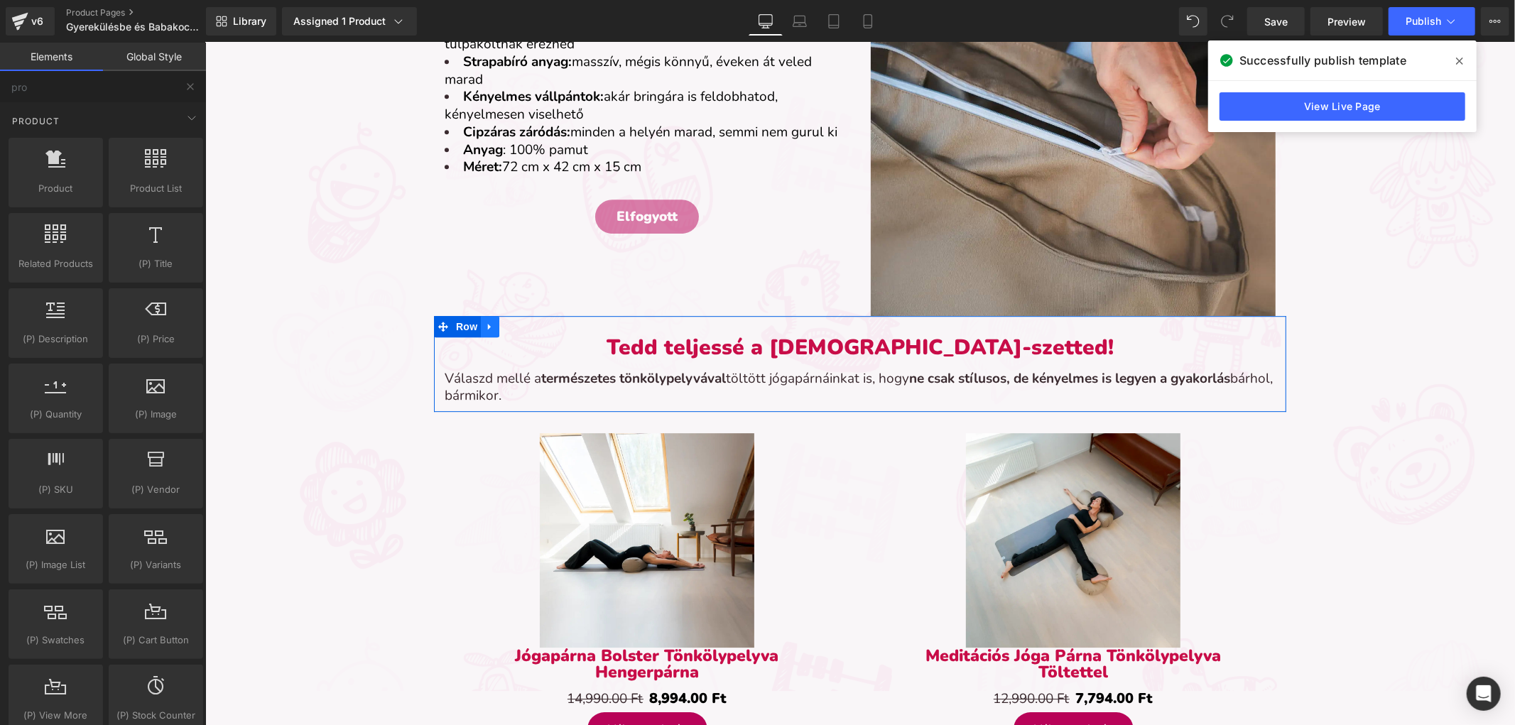
click at [489, 320] on link at bounding box center [489, 325] width 18 height 21
click at [522, 321] on icon at bounding box center [526, 326] width 10 height 10
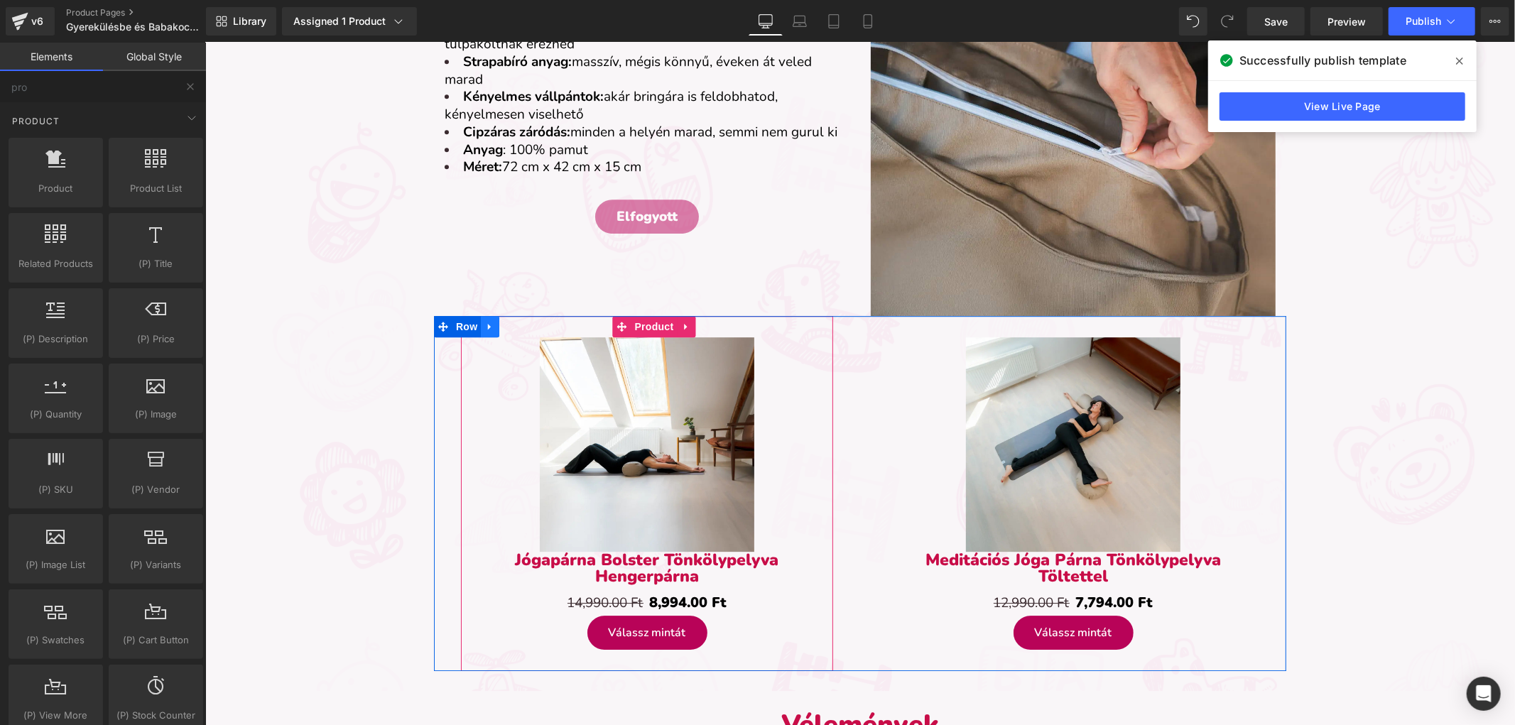
click at [489, 322] on link at bounding box center [489, 325] width 18 height 21
click at [522, 327] on icon at bounding box center [526, 326] width 10 height 10
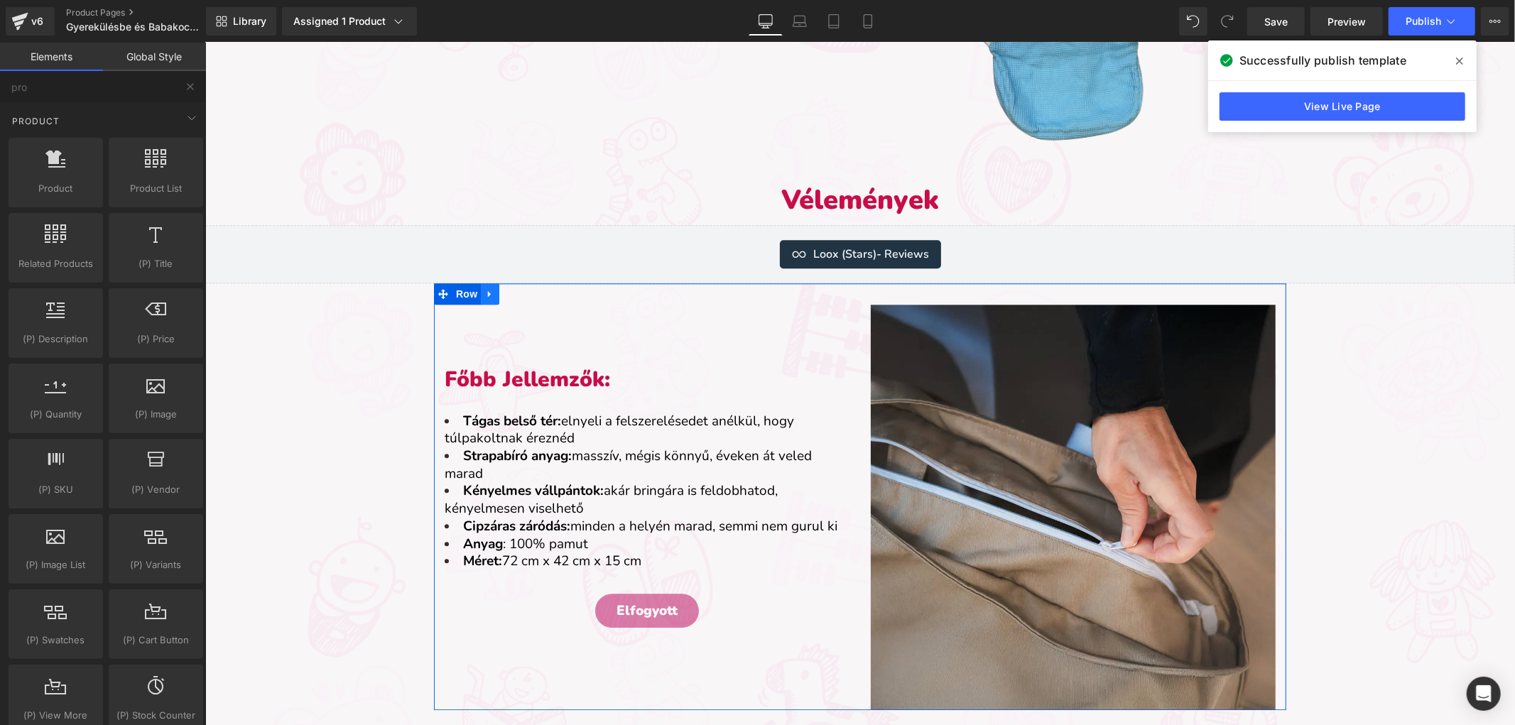
click at [487, 293] on icon at bounding box center [488, 293] width 3 height 6
click at [523, 291] on icon at bounding box center [526, 293] width 10 height 10
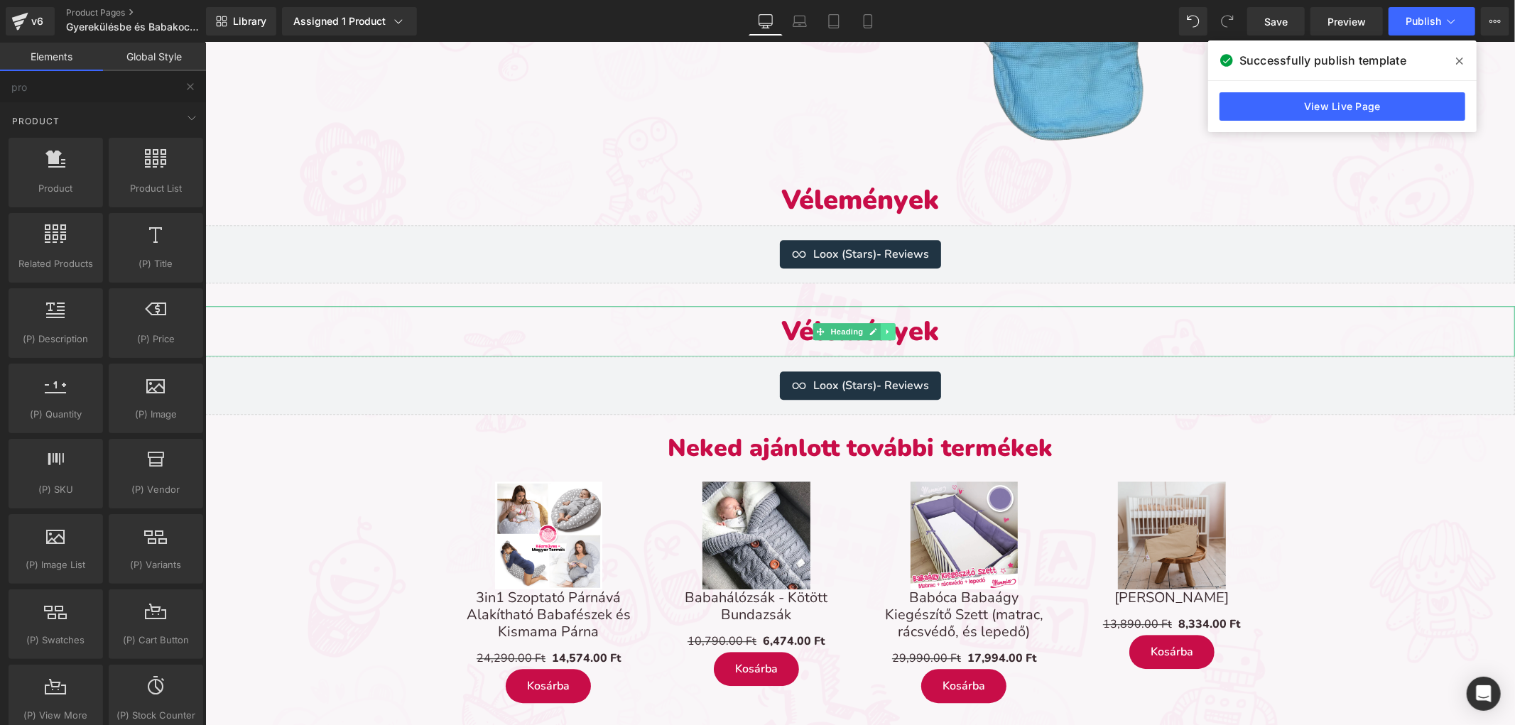
drag, startPoint x: 886, startPoint y: 334, endPoint x: 897, endPoint y: 331, distance: 11.7
click at [888, 333] on icon at bounding box center [887, 331] width 8 height 9
click at [906, 330] on icon at bounding box center [909, 331] width 8 height 9
click at [906, 330] on h1 "Vélemények" at bounding box center [860, 330] width 1310 height 50
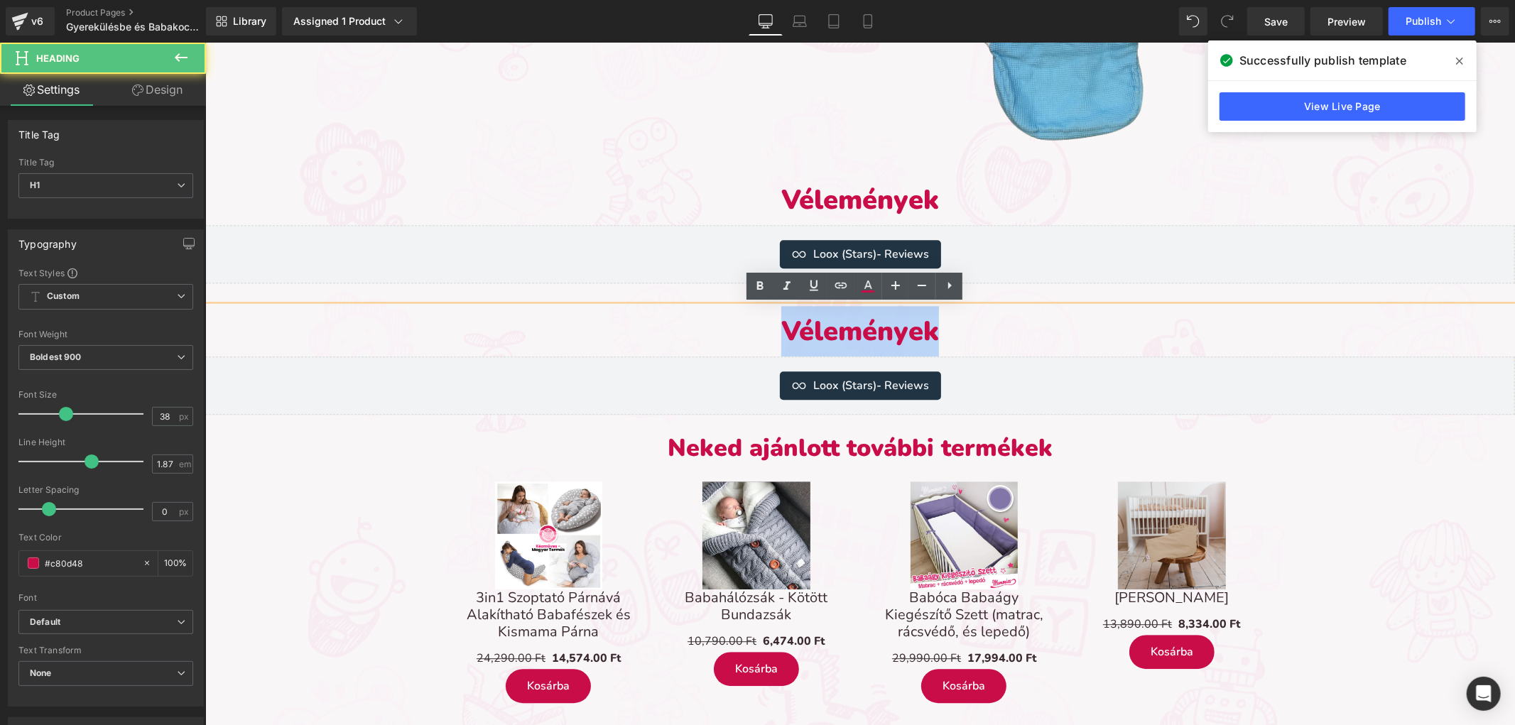
click at [884, 330] on h1 "Vélemények" at bounding box center [860, 330] width 1310 height 50
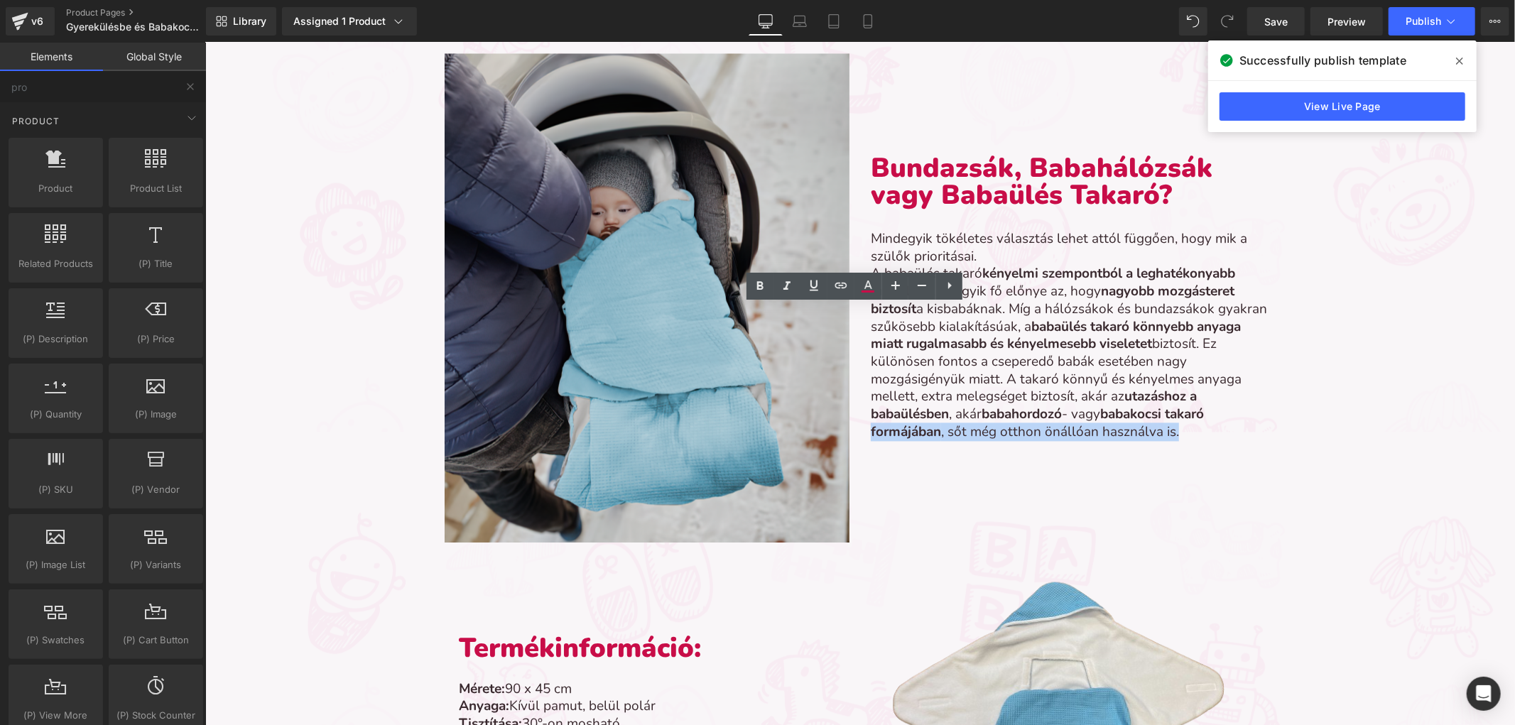
drag, startPoint x: 1501, startPoint y: 427, endPoint x: 1506, endPoint y: 416, distance: 11.8
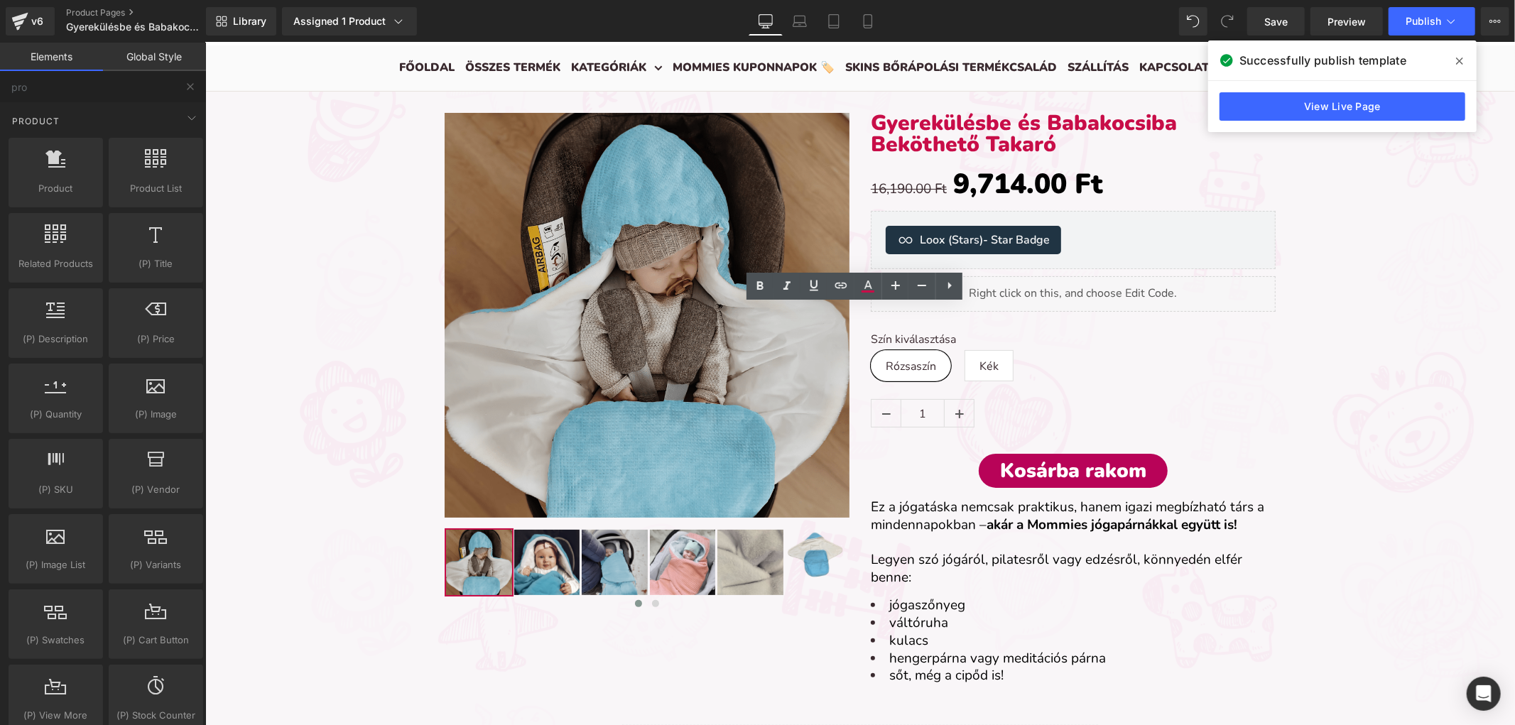
click at [944, 530] on font "Ez a jógatáska nemcsak praktikus, hanem igazi megbízható társ a mindennapokban …" at bounding box center [1066, 515] width 393 height 36
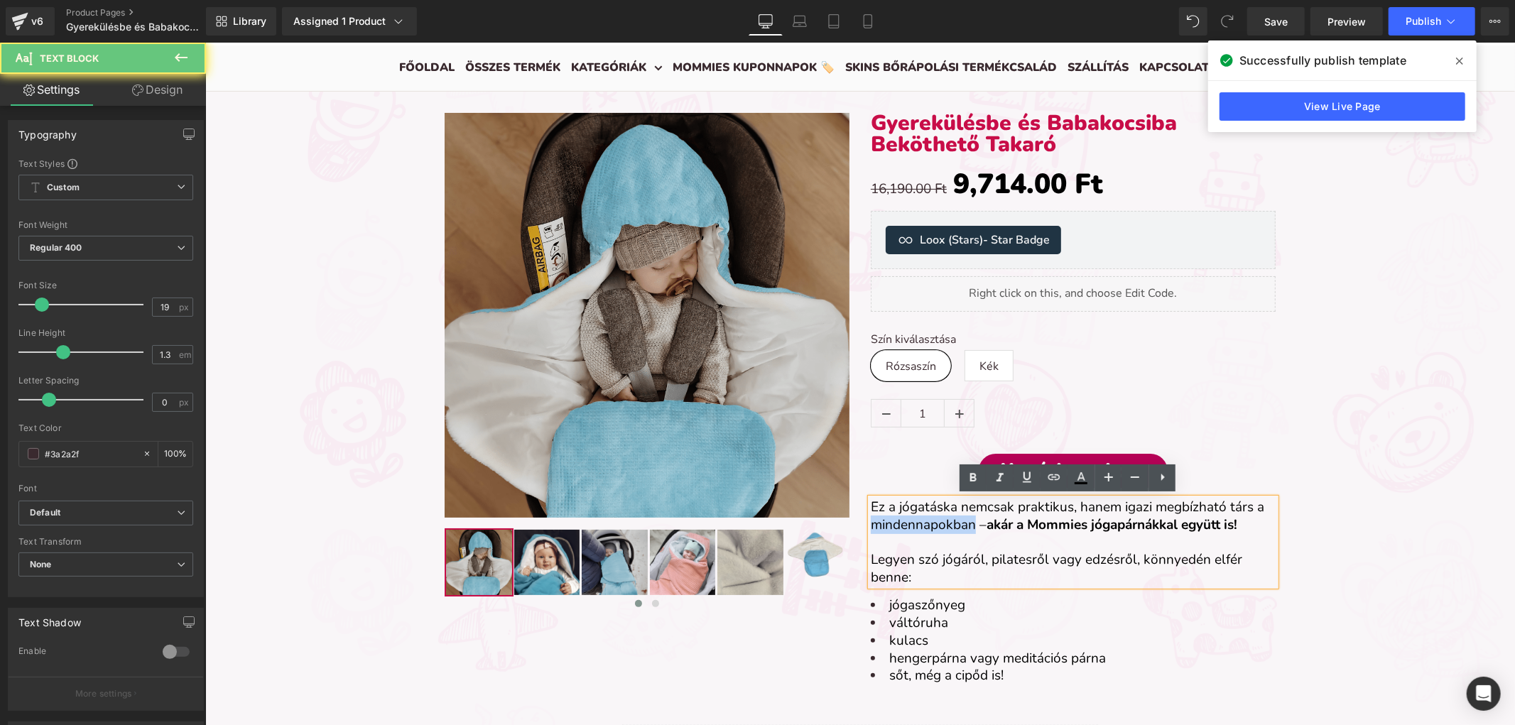
click at [945, 530] on font "Ez a jógatáska nemcsak praktikus, hanem igazi megbízható társ a mindennapokban …" at bounding box center [1066, 515] width 393 height 36
click at [948, 533] on p at bounding box center [1072, 542] width 405 height 18
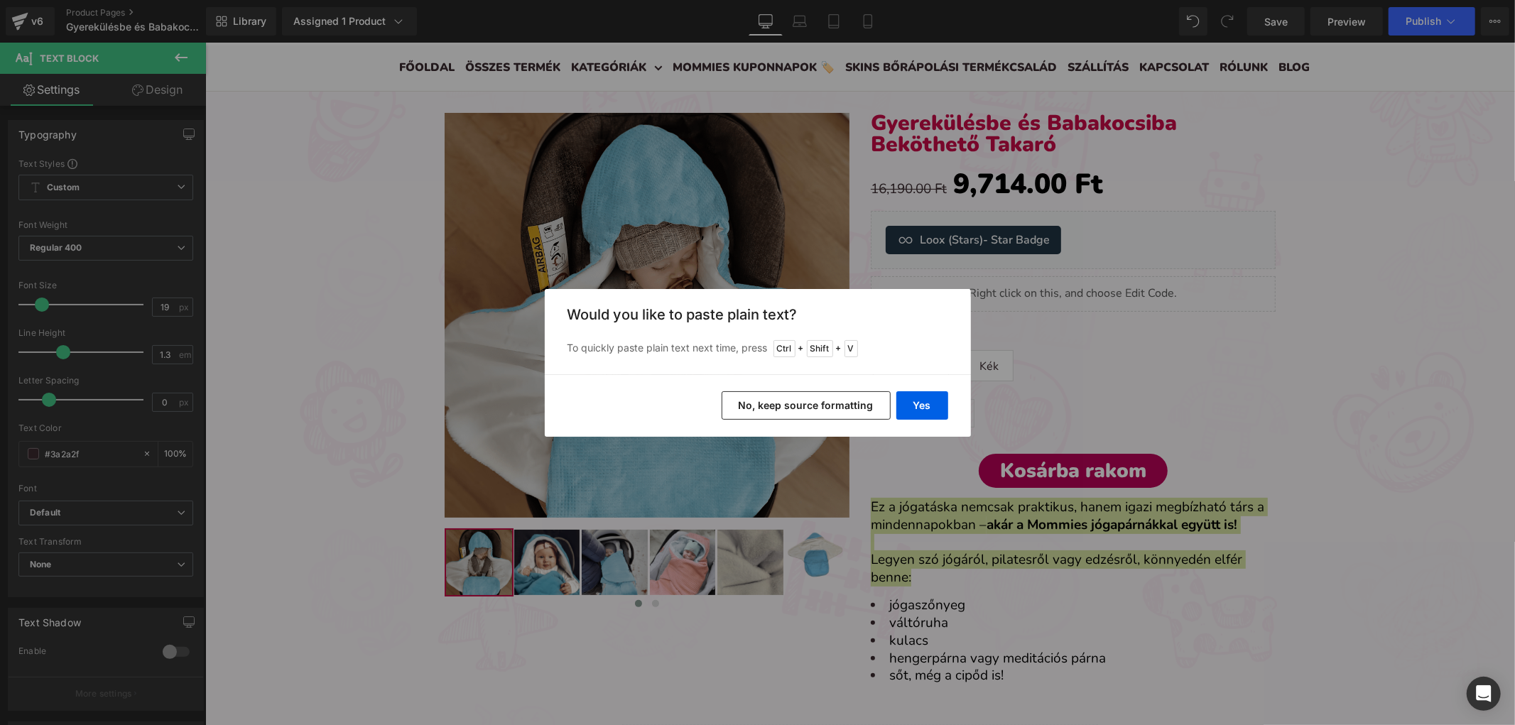
click at [856, 403] on button "No, keep source formatting" at bounding box center [806, 405] width 169 height 28
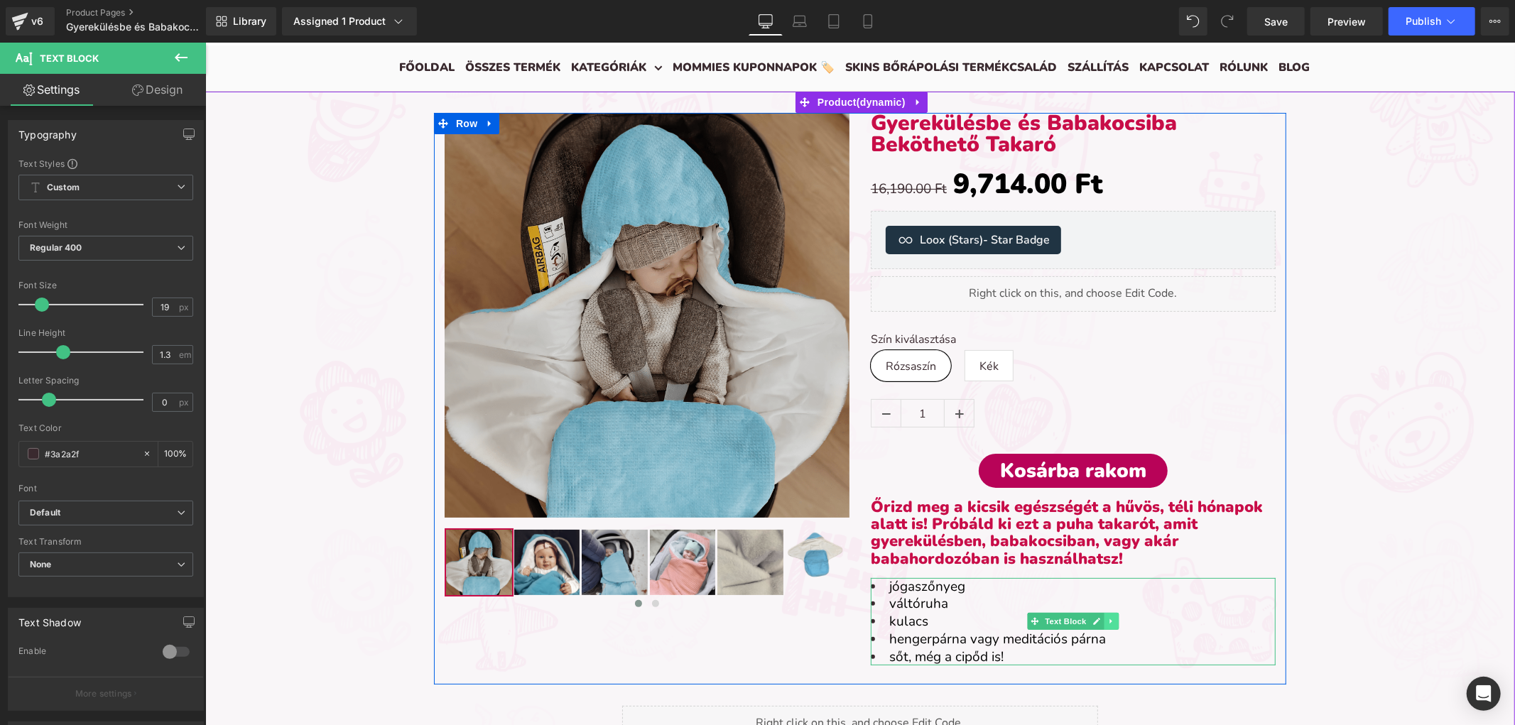
click at [1104, 624] on link at bounding box center [1111, 620] width 15 height 17
click at [1115, 614] on link at bounding box center [1118, 620] width 15 height 17
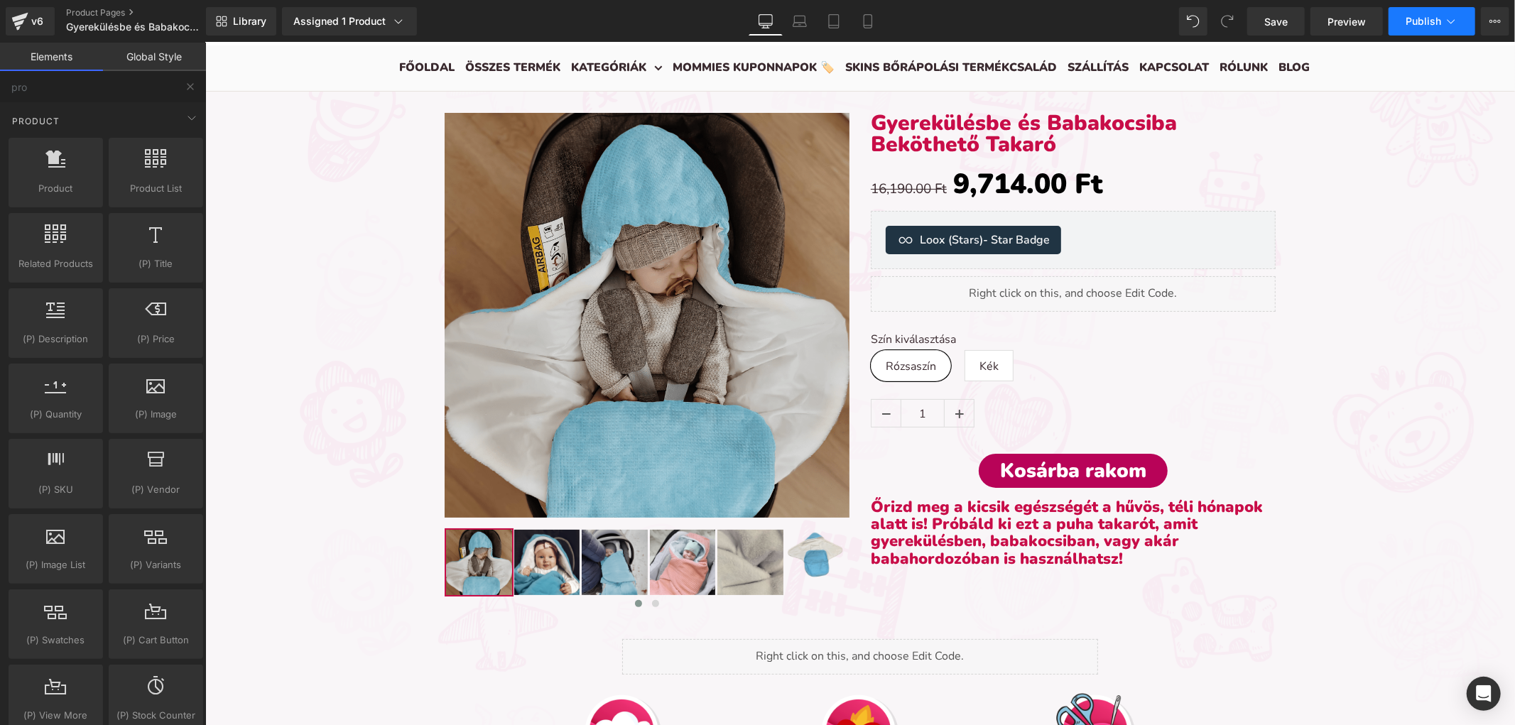
click at [1409, 18] on span "Publish" at bounding box center [1423, 21] width 36 height 11
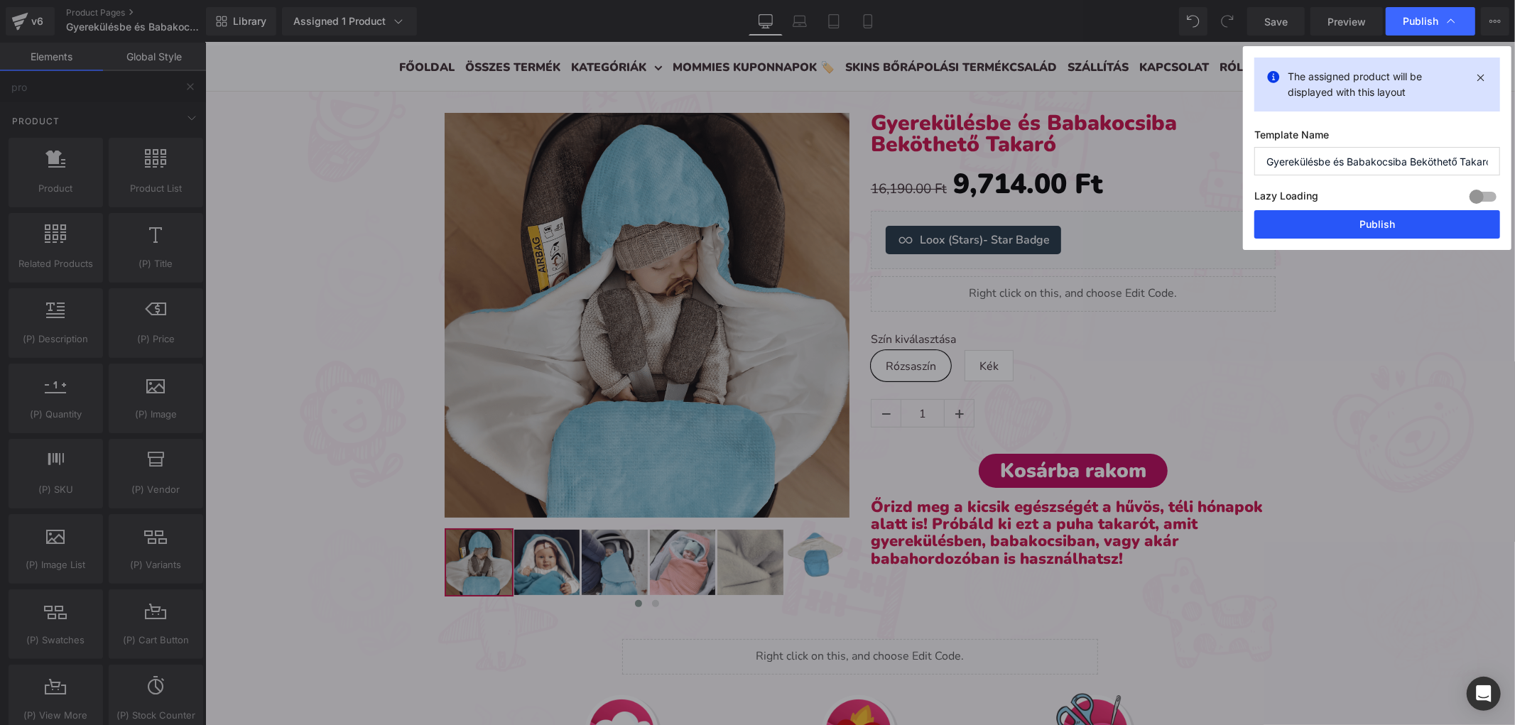
drag, startPoint x: 1364, startPoint y: 216, endPoint x: 1147, endPoint y: 176, distance: 220.2
click at [1364, 216] on button "Publish" at bounding box center [1377, 224] width 246 height 28
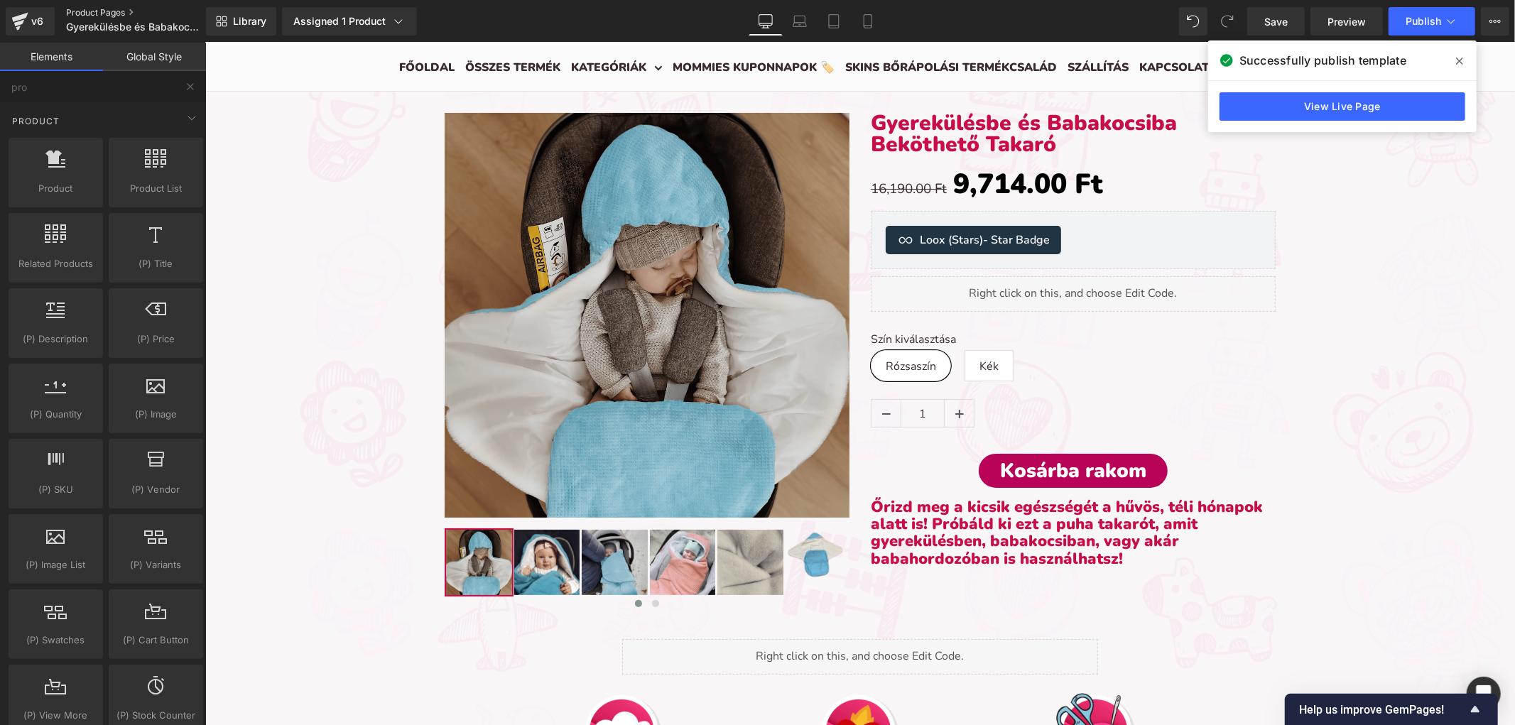
click at [89, 9] on link "Product Pages" at bounding box center [147, 12] width 163 height 11
